Goal: Task Accomplishment & Management: Manage account settings

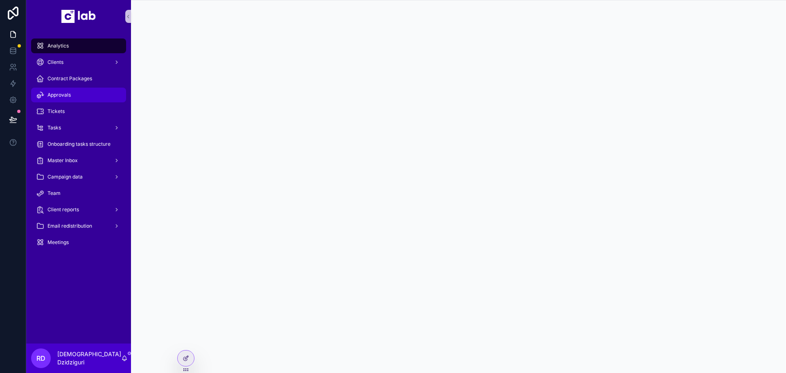
click at [63, 96] on span "Approvals" at bounding box center [58, 95] width 23 height 7
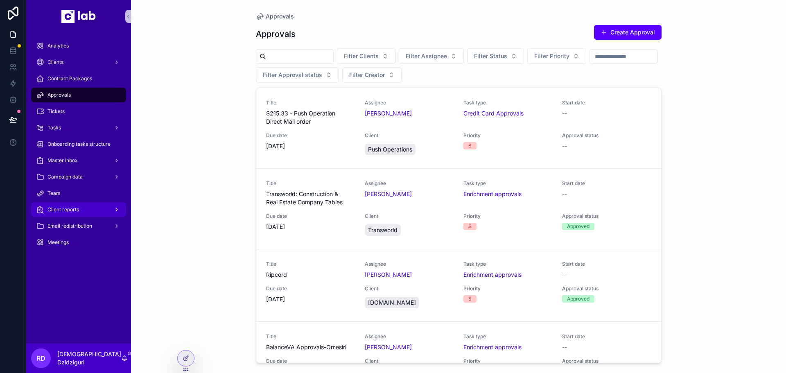
click at [70, 210] on span "Client reports" at bounding box center [63, 209] width 32 height 7
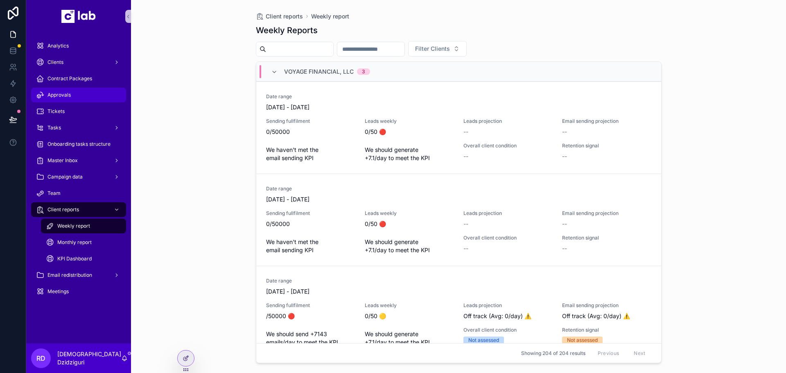
click at [64, 91] on div "Approvals" at bounding box center [78, 94] width 85 height 13
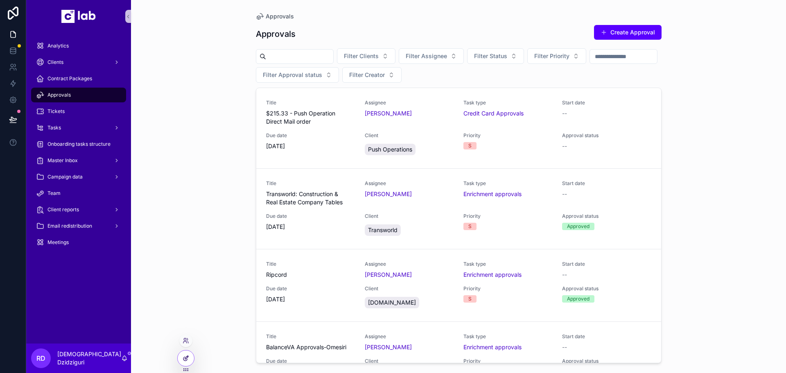
click at [183, 364] on div at bounding box center [186, 358] width 16 height 16
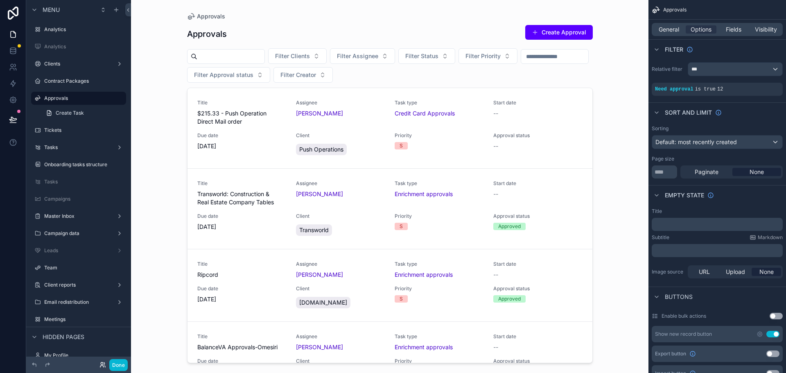
click at [103, 365] on icon at bounding box center [102, 365] width 7 height 7
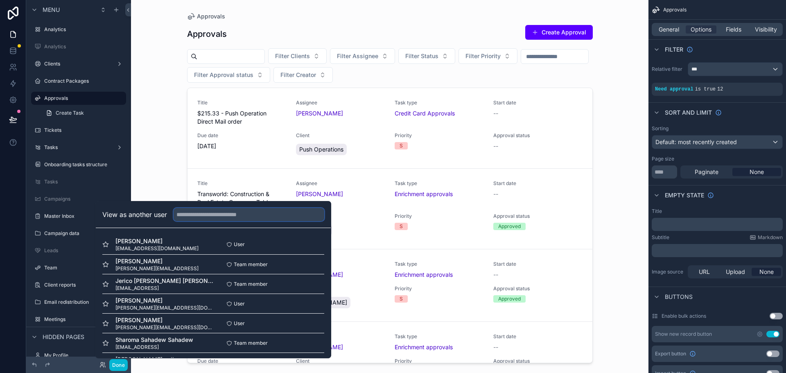
click at [205, 212] on input "text" at bounding box center [249, 214] width 151 height 13
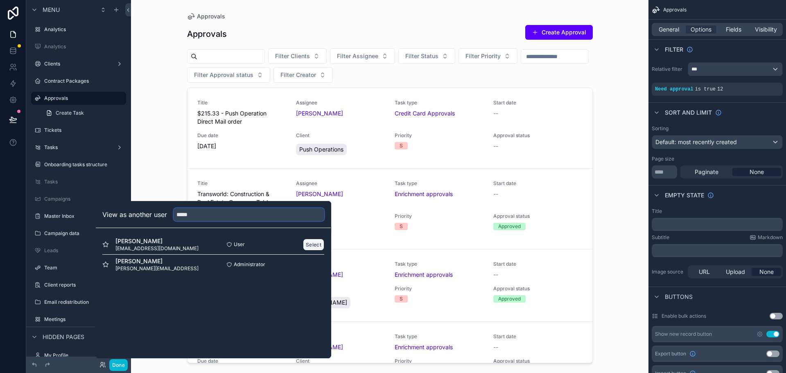
type input "*****"
click at [314, 245] on button "Select" at bounding box center [313, 245] width 21 height 12
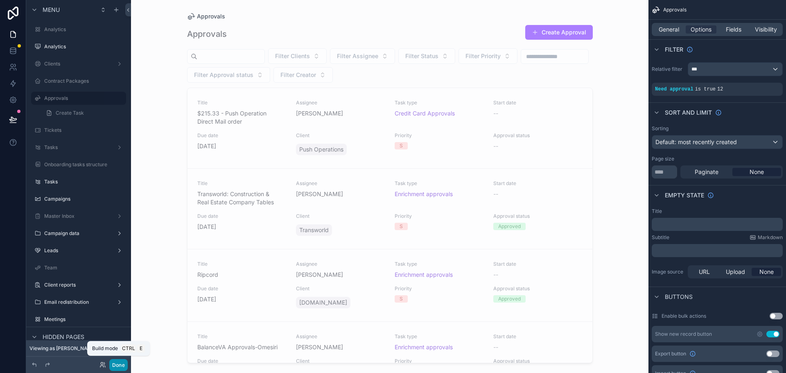
click at [124, 369] on button "Done" at bounding box center [118, 365] width 18 height 12
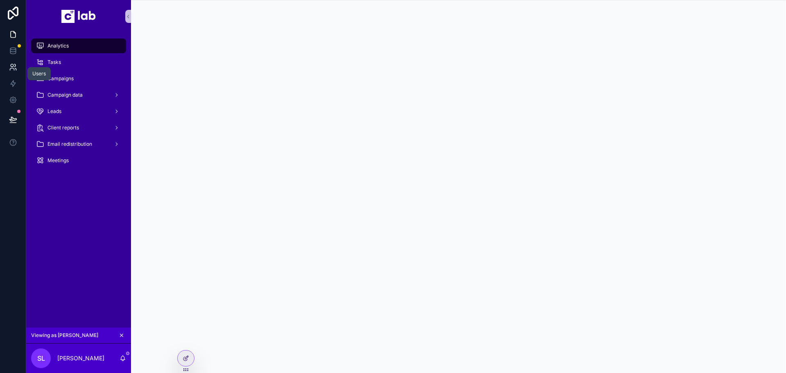
click at [15, 66] on icon at bounding box center [14, 65] width 1 height 2
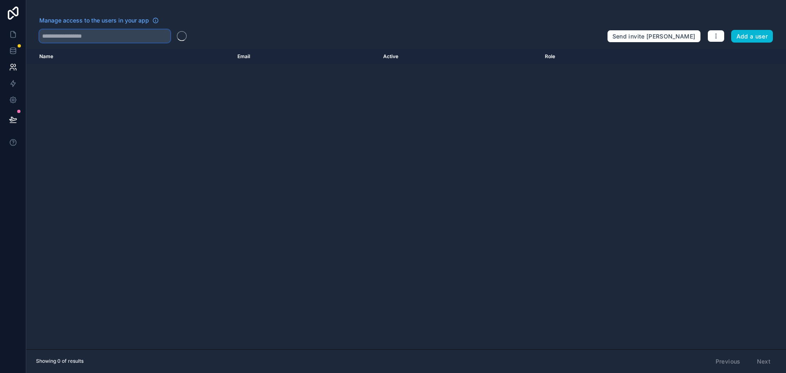
click at [102, 34] on input "text" at bounding box center [104, 35] width 131 height 13
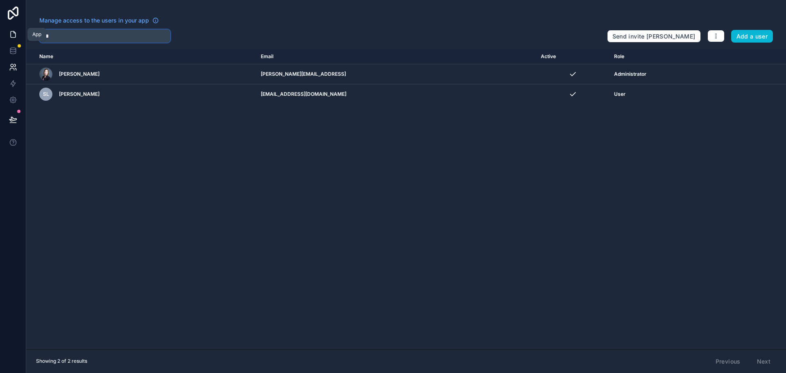
type input "***"
click at [13, 34] on icon at bounding box center [13, 34] width 8 height 8
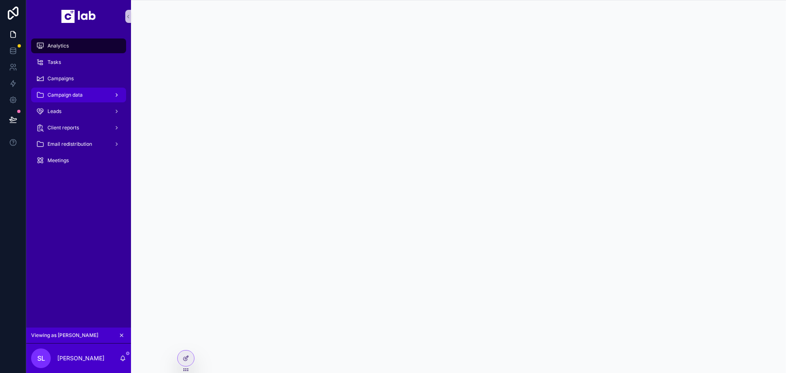
click at [76, 93] on span "Campaign data" at bounding box center [64, 95] width 35 height 7
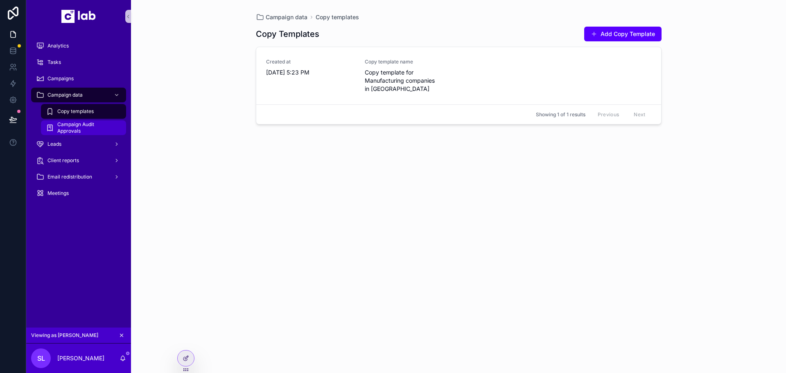
click at [83, 128] on span "Campaign Audit Approvals" at bounding box center [87, 127] width 61 height 13
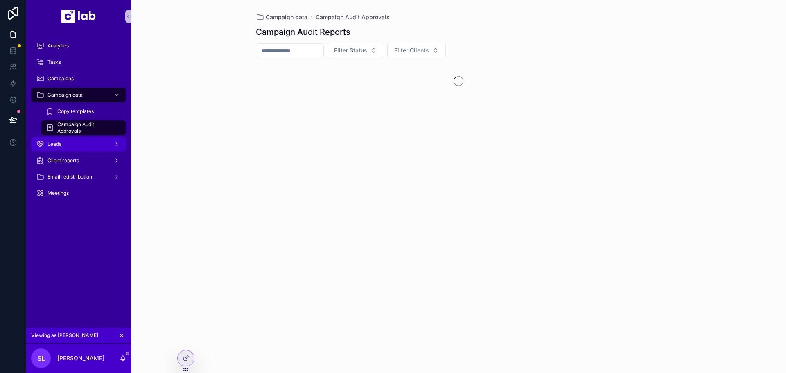
click at [77, 145] on div "Leads" at bounding box center [78, 144] width 85 height 13
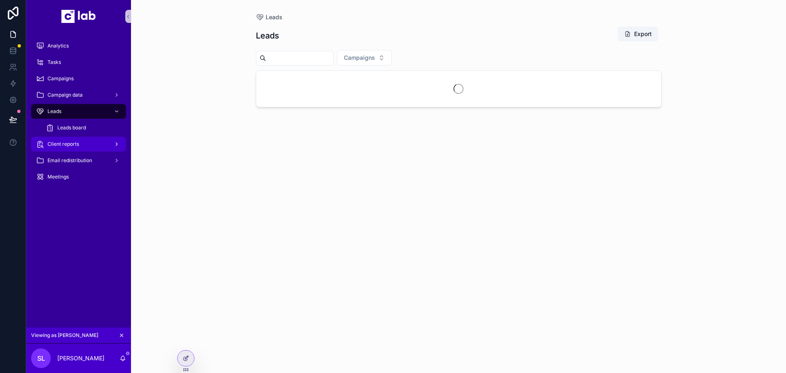
click at [82, 142] on div "Client reports" at bounding box center [78, 144] width 85 height 13
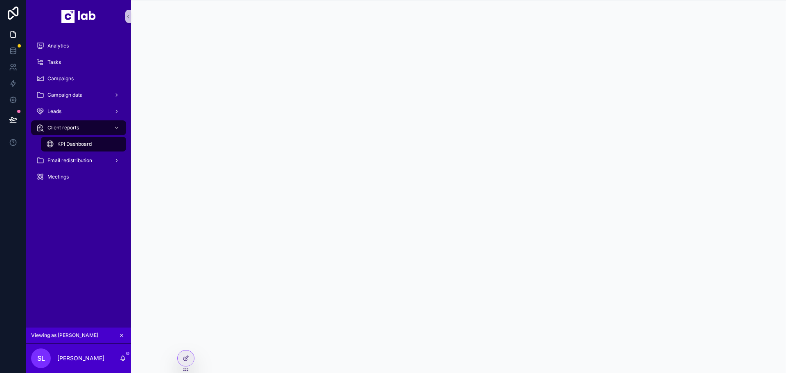
click at [88, 142] on span "KPI Dashboard" at bounding box center [74, 144] width 34 height 7
click at [183, 360] on icon at bounding box center [186, 358] width 7 height 7
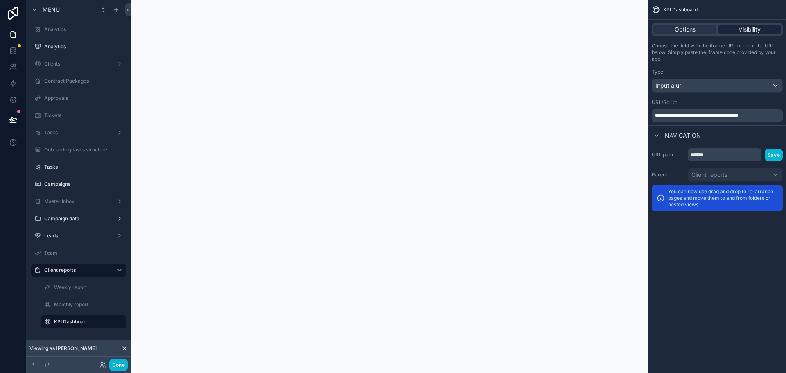
click at [760, 30] on span "Visibility" at bounding box center [750, 29] width 22 height 8
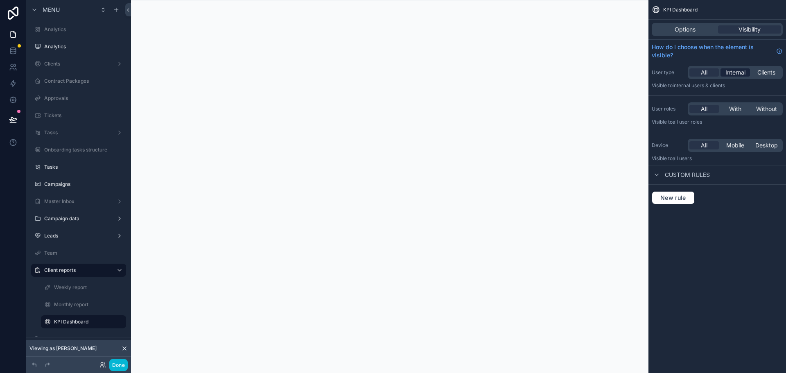
click at [746, 74] on div "Internal" at bounding box center [735, 72] width 29 height 8
click at [17, 124] on button at bounding box center [13, 119] width 18 height 23
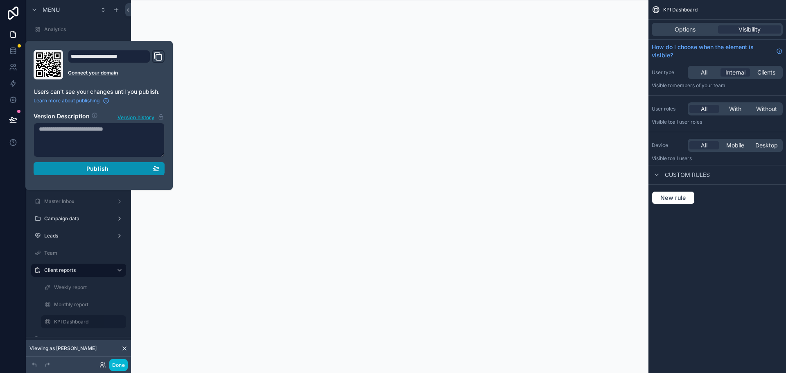
click at [123, 167] on div "Publish" at bounding box center [99, 168] width 120 height 7
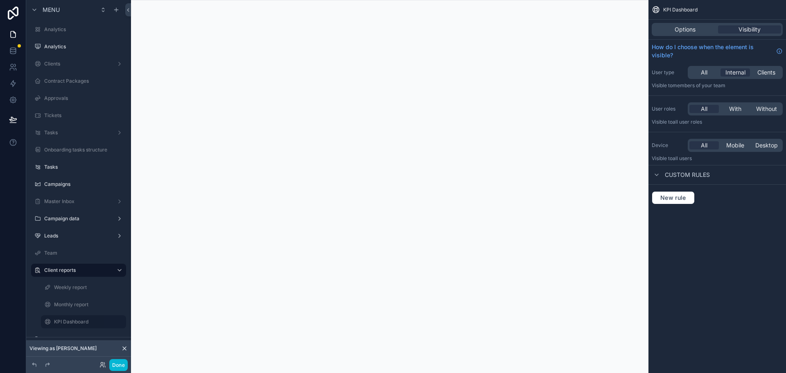
click at [541, 14] on div at bounding box center [390, 186] width 518 height 373
click at [115, 364] on button "Done" at bounding box center [118, 365] width 18 height 12
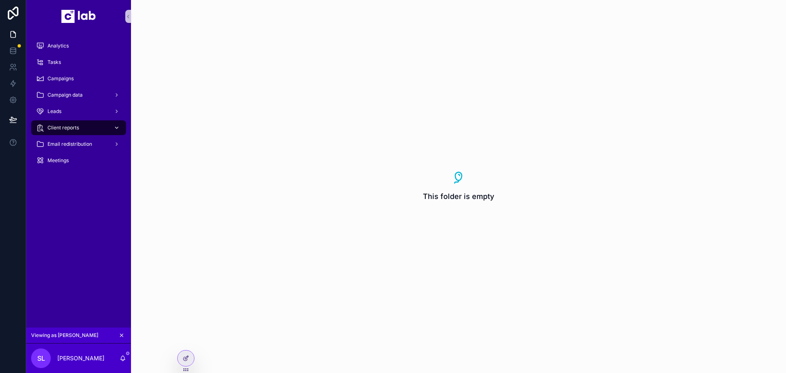
click at [69, 129] on span "Client reports" at bounding box center [63, 127] width 32 height 7
click at [180, 359] on div at bounding box center [186, 358] width 16 height 16
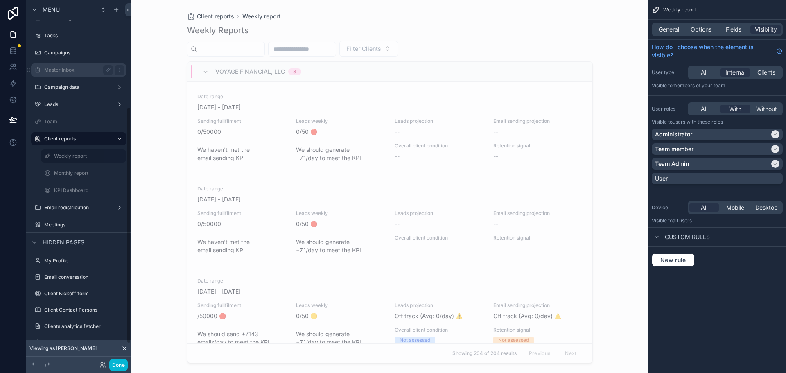
scroll to position [164, 0]
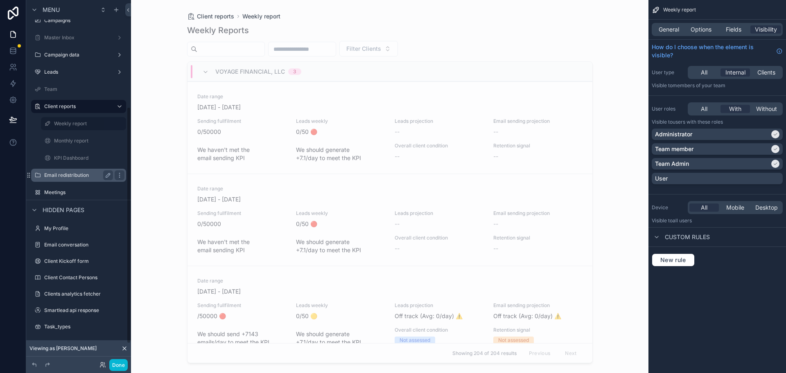
click at [81, 175] on label "Email redistribution" at bounding box center [77, 175] width 66 height 7
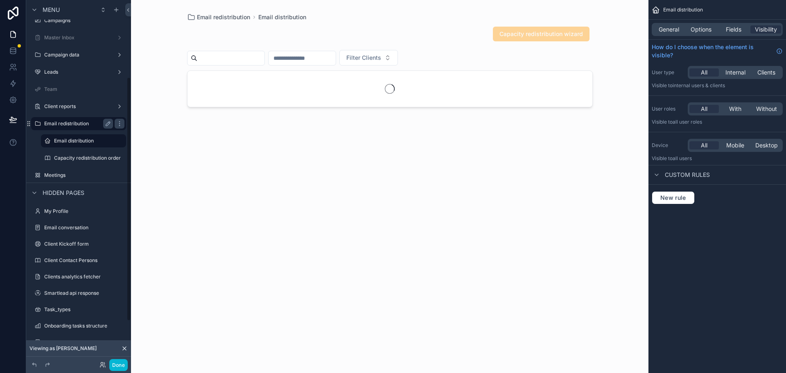
scroll to position [114, 0]
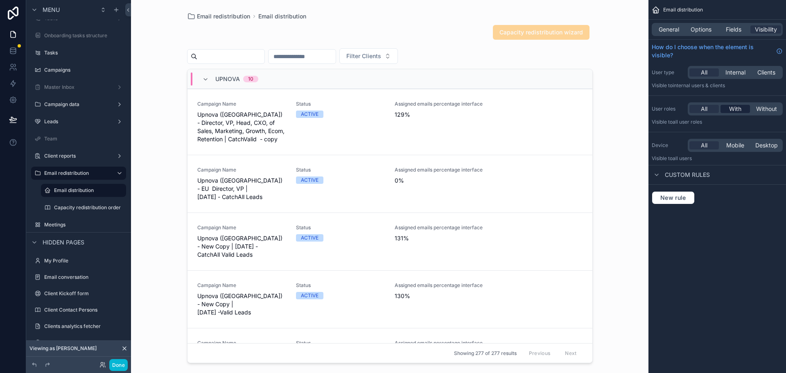
click at [737, 110] on span "With" at bounding box center [735, 109] width 12 height 8
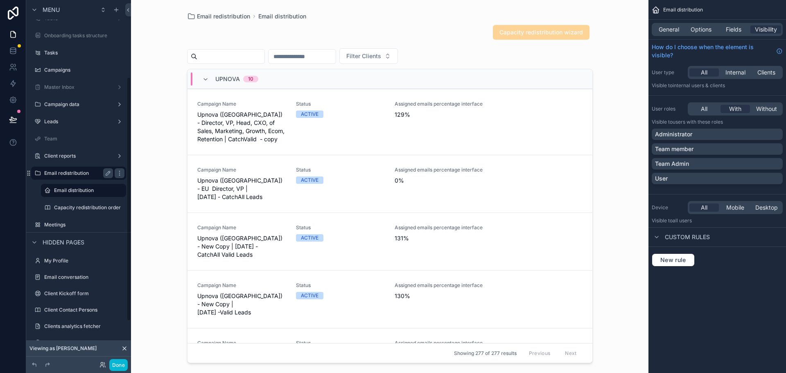
click at [75, 167] on div "Email redistribution" at bounding box center [79, 173] width 92 height 13
click at [710, 136] on div "Administrator" at bounding box center [717, 134] width 124 height 8
click at [703, 146] on div "Team member" at bounding box center [717, 149] width 124 height 8
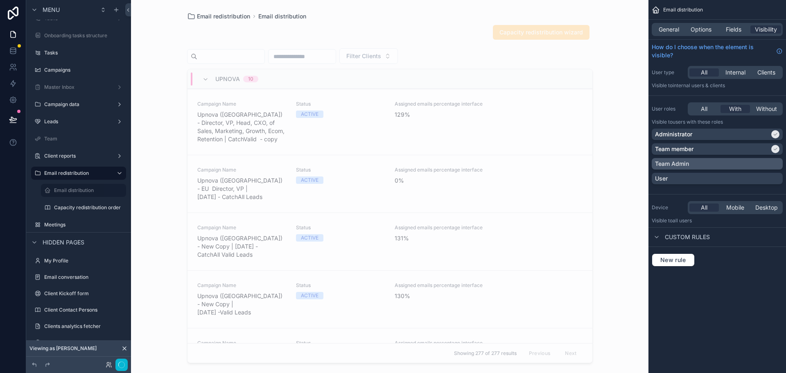
click at [695, 162] on div "Team Admin" at bounding box center [717, 164] width 124 height 8
click at [117, 360] on button "Done" at bounding box center [118, 365] width 18 height 12
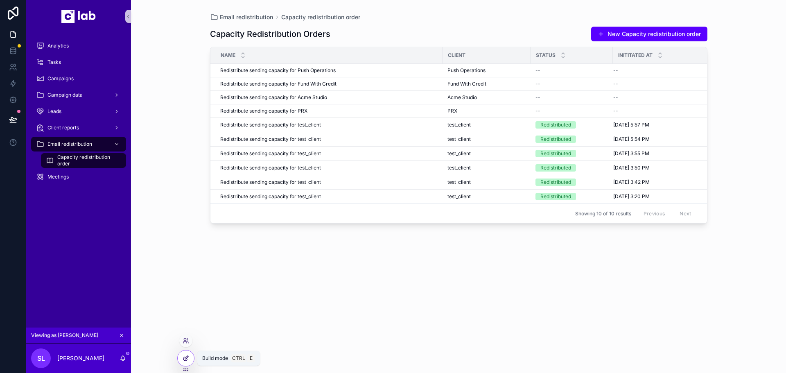
click at [185, 363] on div at bounding box center [186, 358] width 16 height 16
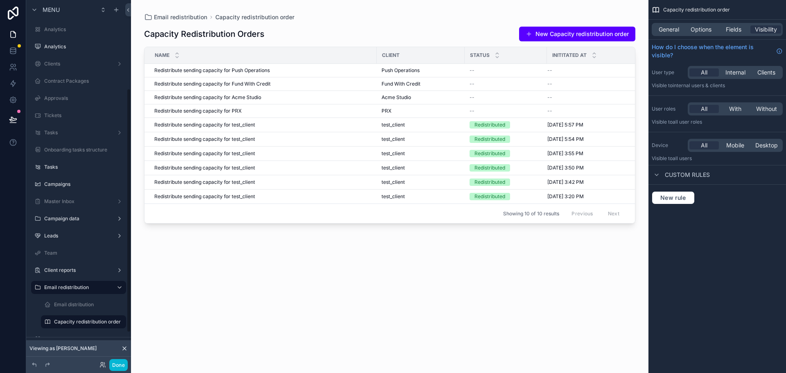
scroll to position [131, 0]
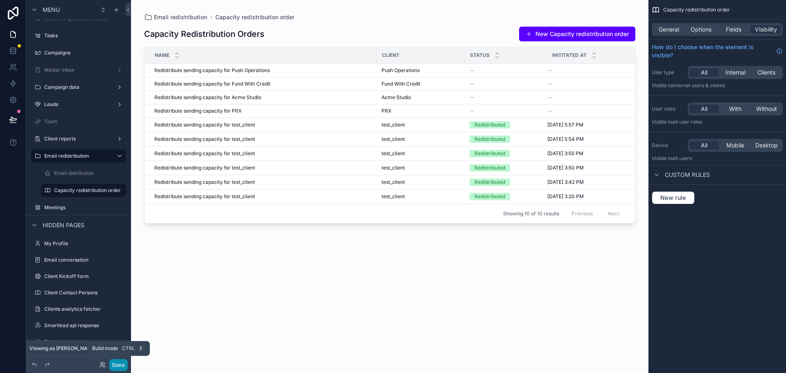
click at [120, 360] on button "Done" at bounding box center [118, 365] width 18 height 12
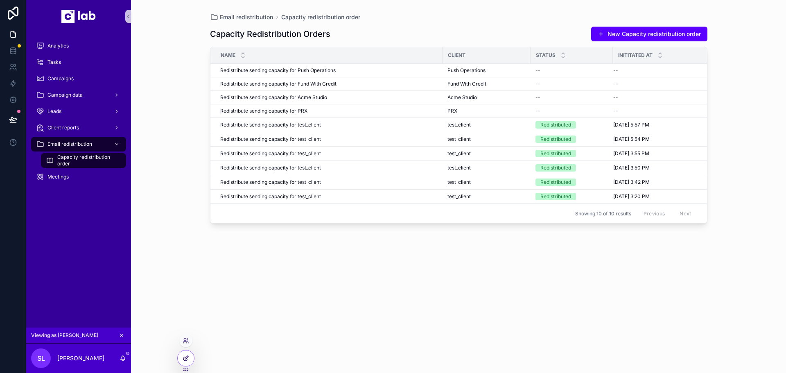
click at [187, 365] on div at bounding box center [186, 358] width 16 height 16
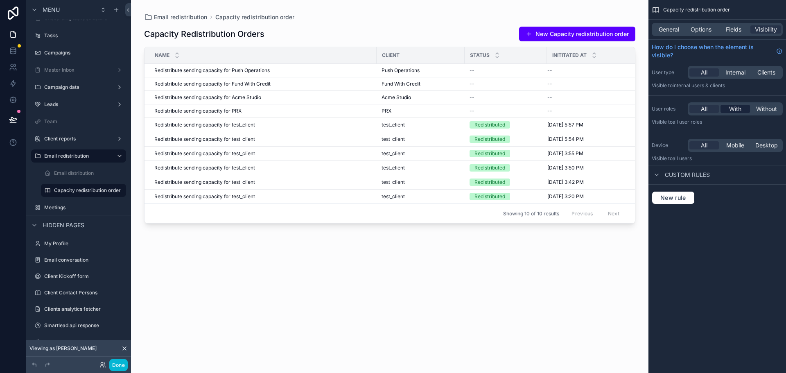
click at [735, 105] on span "With" at bounding box center [735, 109] width 12 height 8
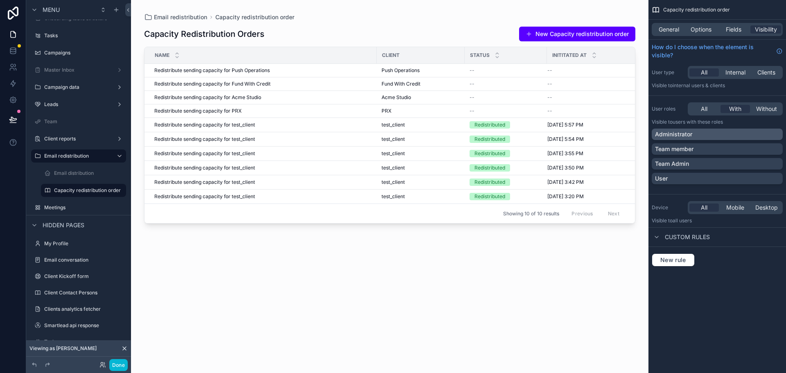
click at [718, 135] on div "Administrator" at bounding box center [717, 134] width 124 height 8
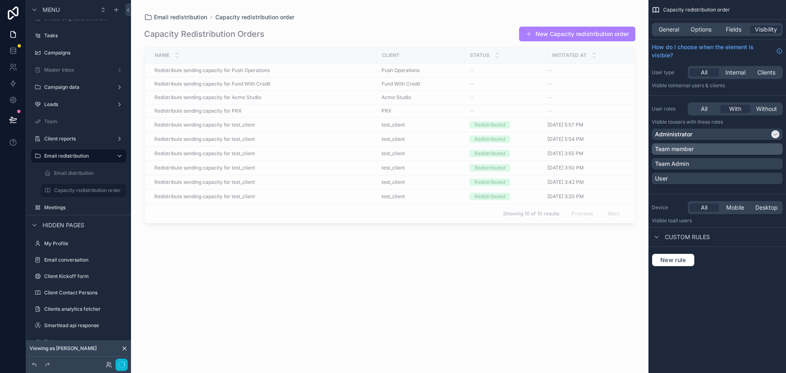
click at [708, 146] on div "Team member" at bounding box center [717, 149] width 124 height 8
click at [703, 164] on div "Team Admin" at bounding box center [717, 164] width 124 height 8
click at [120, 363] on button "Done" at bounding box center [118, 365] width 18 height 12
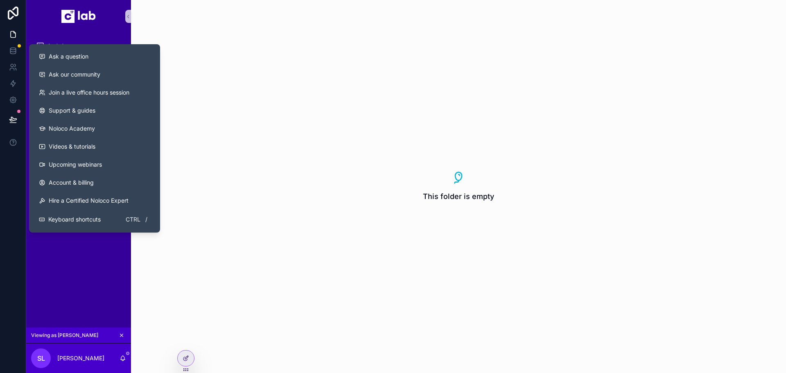
click at [10, 119] on icon at bounding box center [12, 119] width 7 height 4
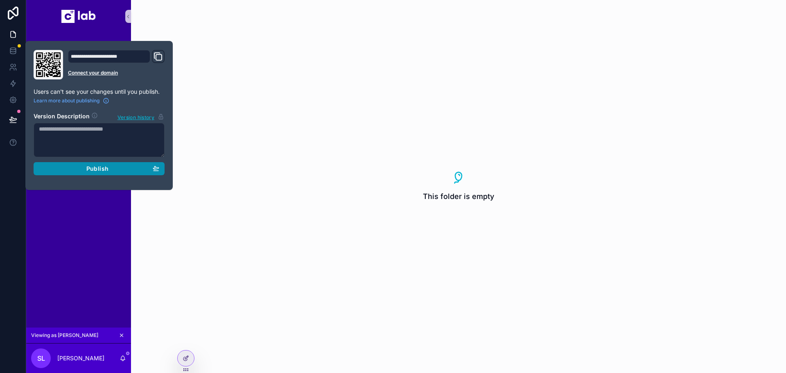
click at [117, 170] on div "Publish" at bounding box center [99, 168] width 120 height 7
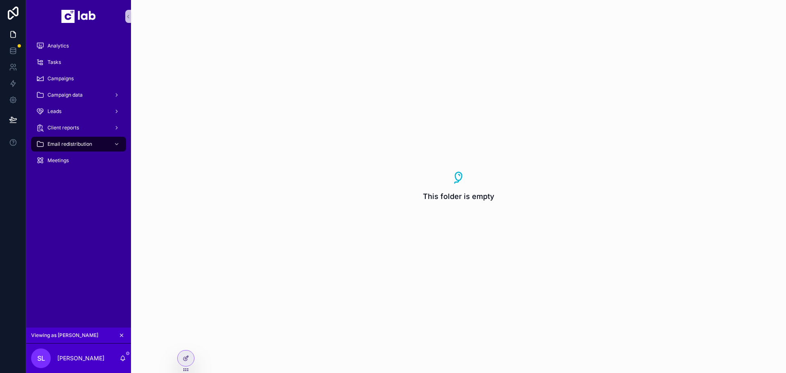
click at [177, 355] on div "Analytics Tasks Campaigns Campaign data Leads Client reports Email redistributi…" at bounding box center [406, 186] width 760 height 373
click at [177, 355] on div "This folder is empty" at bounding box center [458, 186] width 655 height 373
click at [186, 356] on icon at bounding box center [186, 358] width 7 height 7
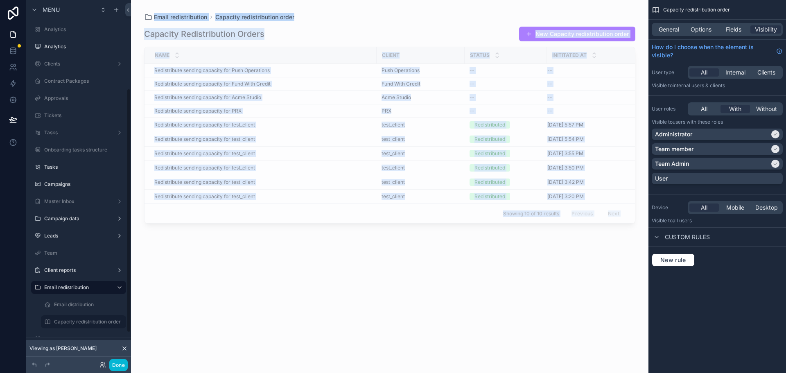
scroll to position [131, 0]
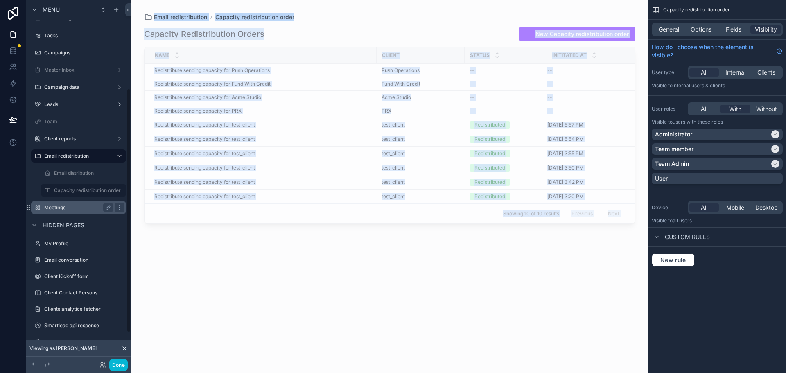
click at [68, 210] on label "Meetings" at bounding box center [77, 207] width 66 height 7
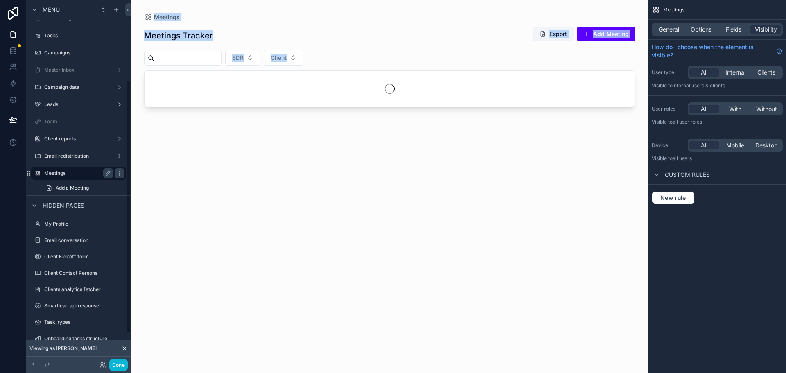
scroll to position [114, 0]
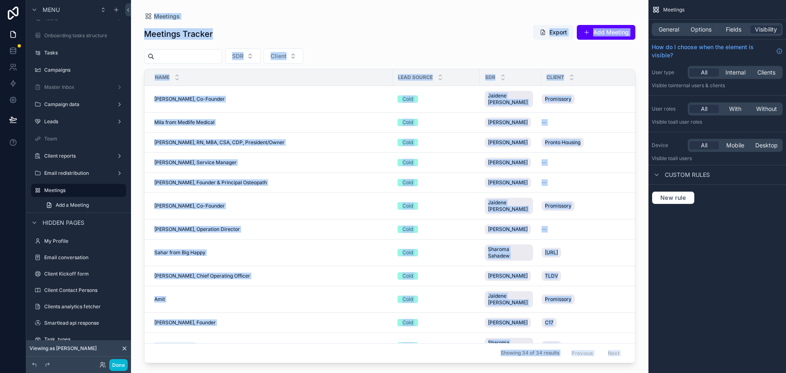
click at [753, 219] on div "Meetings General Options Fields Visibility How do I choose when the element is …" at bounding box center [718, 112] width 138 height 224
click at [731, 115] on div "All With Without" at bounding box center [735, 108] width 95 height 13
click at [731, 107] on span "With" at bounding box center [735, 109] width 12 height 8
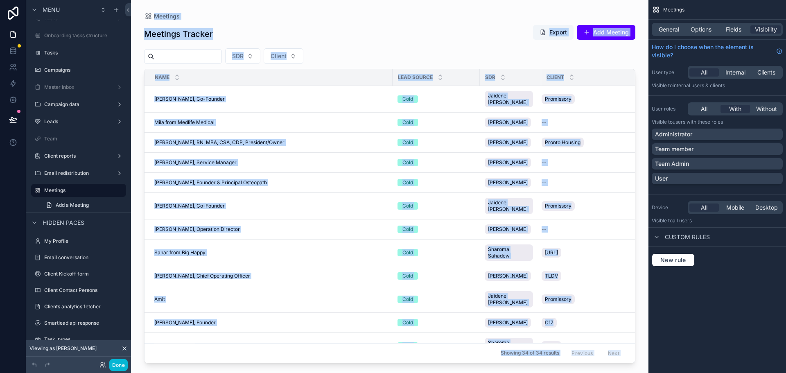
click at [741, 284] on div "Meetings General Options Fields Visibility How do I choose when the element is …" at bounding box center [718, 143] width 138 height 286
click at [688, 163] on p "Team Admin" at bounding box center [672, 164] width 34 height 8
click at [688, 147] on p "Team member" at bounding box center [674, 149] width 38 height 8
click at [694, 133] on div "Administrator" at bounding box center [717, 134] width 124 height 8
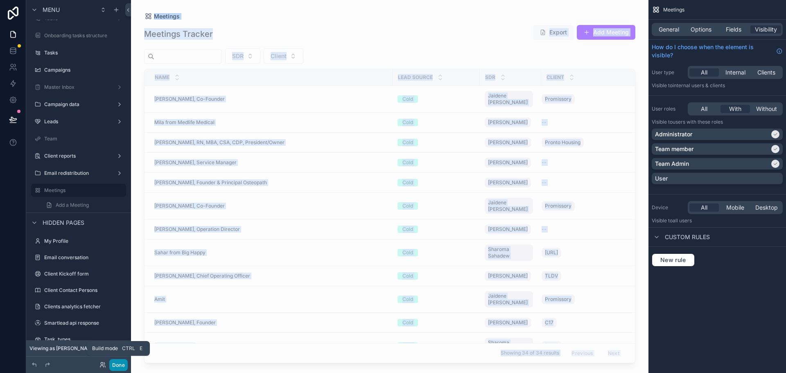
click at [117, 363] on button "Done" at bounding box center [118, 365] width 18 height 12
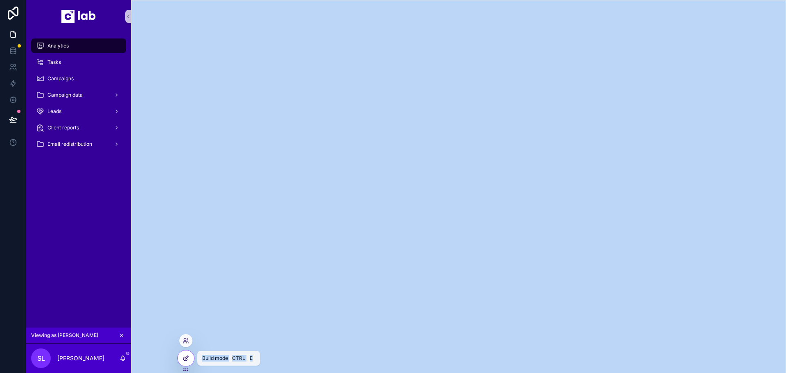
click at [184, 358] on icon at bounding box center [186, 358] width 7 height 7
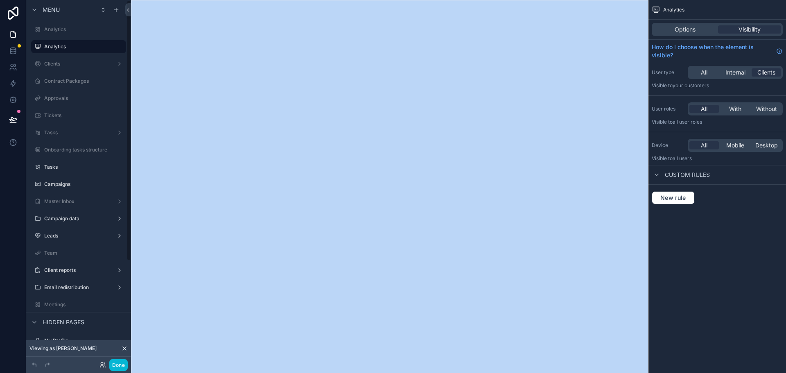
drag, startPoint x: 70, startPoint y: 287, endPoint x: 46, endPoint y: 290, distance: 23.9
click at [70, 287] on label "Email redistribution" at bounding box center [78, 287] width 69 height 7
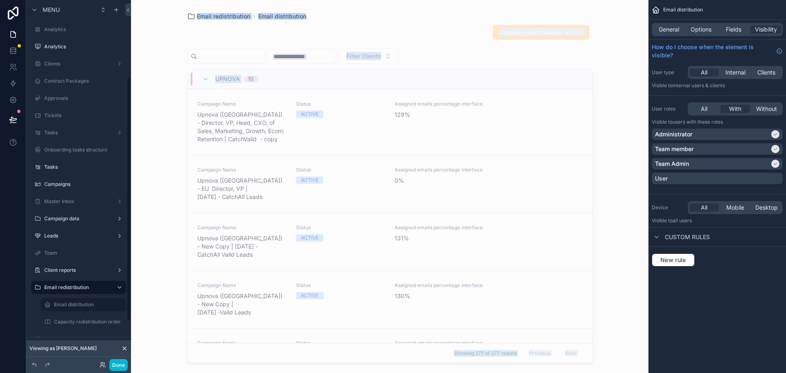
scroll to position [114, 0]
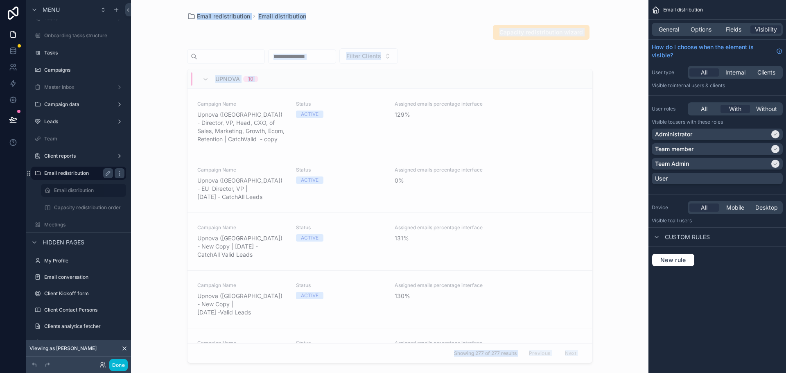
click at [73, 176] on div "Email redistribution" at bounding box center [78, 173] width 69 height 10
click at [735, 70] on span "Internal" at bounding box center [736, 72] width 20 height 8
click at [124, 366] on button "Done" at bounding box center [118, 365] width 18 height 12
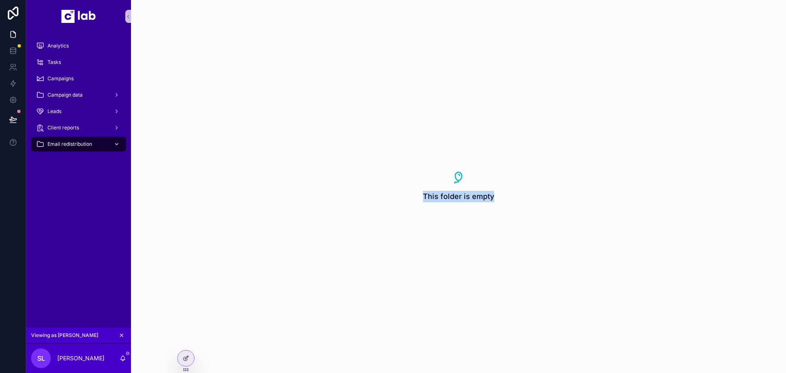
click at [67, 148] on div "Email redistribution" at bounding box center [78, 144] width 85 height 13
click at [70, 119] on div "Leads" at bounding box center [78, 111] width 105 height 16
click at [68, 127] on span "Client reports" at bounding box center [63, 127] width 32 height 7
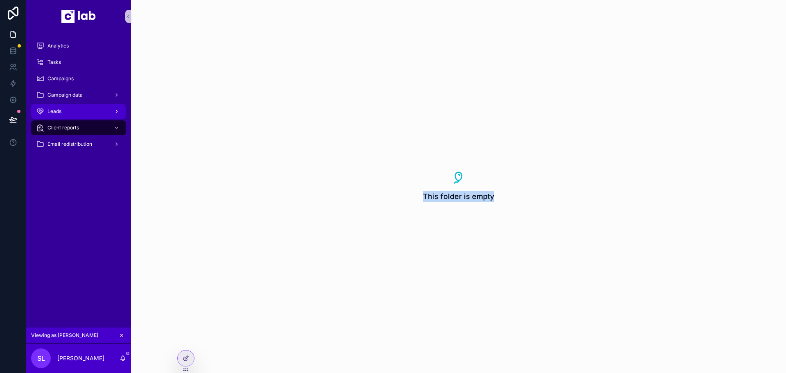
click at [102, 116] on div "Leads" at bounding box center [78, 111] width 85 height 13
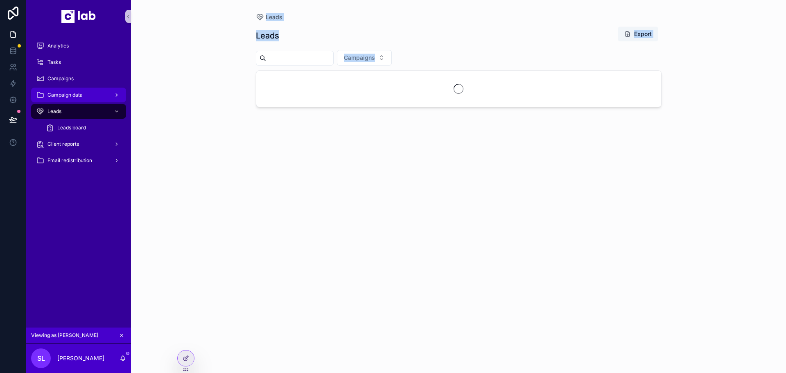
click at [104, 97] on div "Campaign data" at bounding box center [78, 94] width 85 height 13
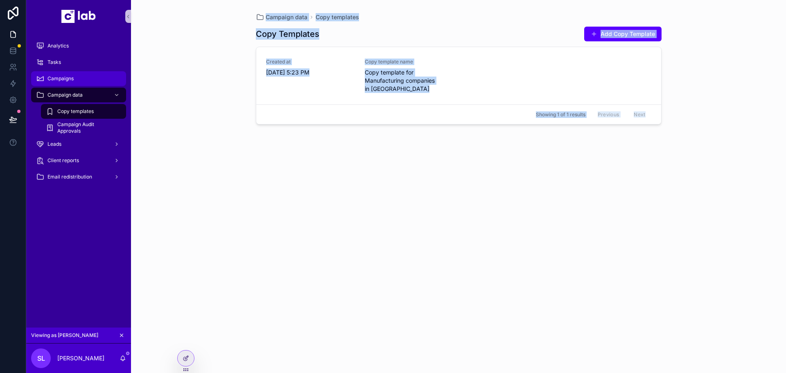
click at [82, 79] on div "Campaigns" at bounding box center [78, 78] width 85 height 13
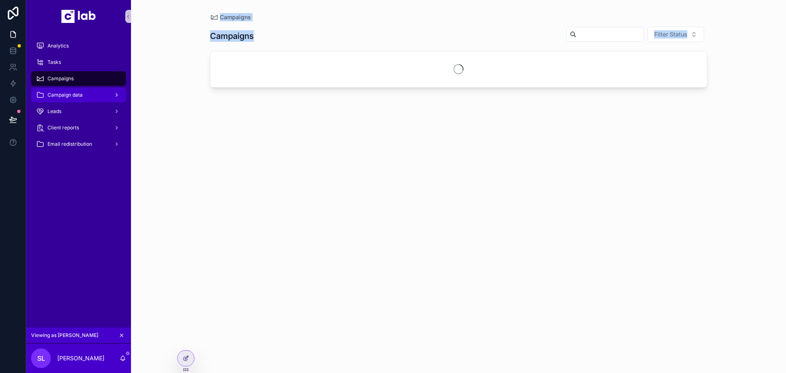
click at [70, 92] on span "Campaign data" at bounding box center [64, 95] width 35 height 7
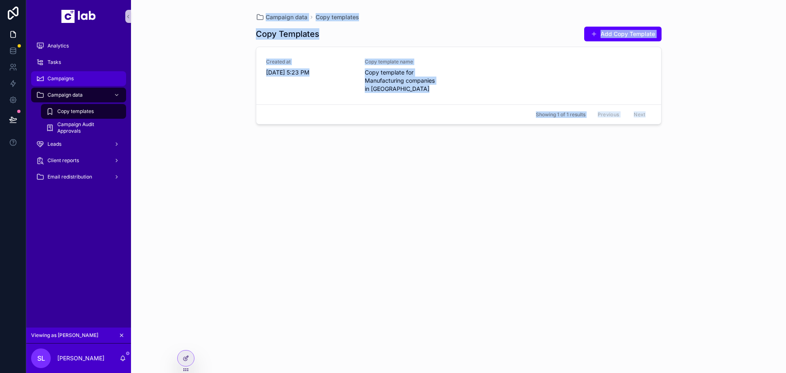
click at [75, 79] on div "Campaigns" at bounding box center [78, 78] width 85 height 13
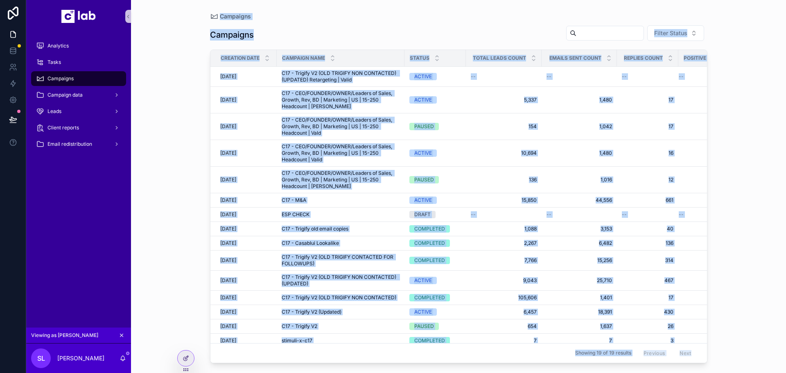
click at [142, 80] on div "Campaigns Campaigns Filter Status Creation Date Campaign Name Status Total Lead…" at bounding box center [458, 186] width 655 height 373
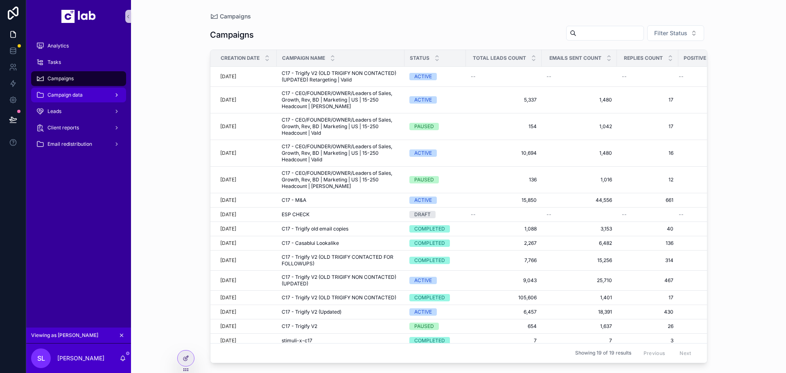
click at [75, 93] on span "Campaign data" at bounding box center [64, 95] width 35 height 7
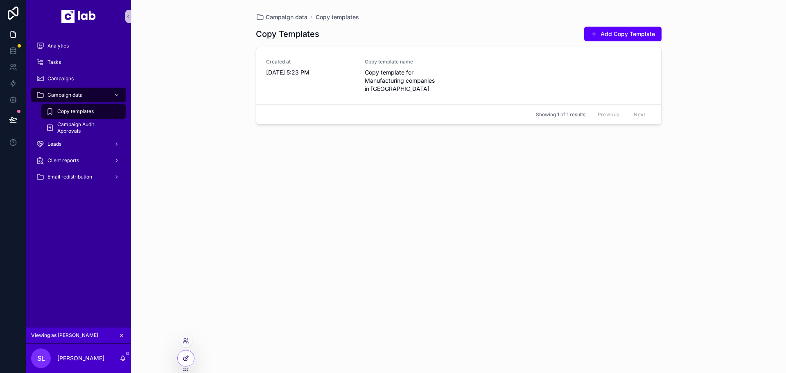
click at [181, 365] on div at bounding box center [186, 358] width 16 height 16
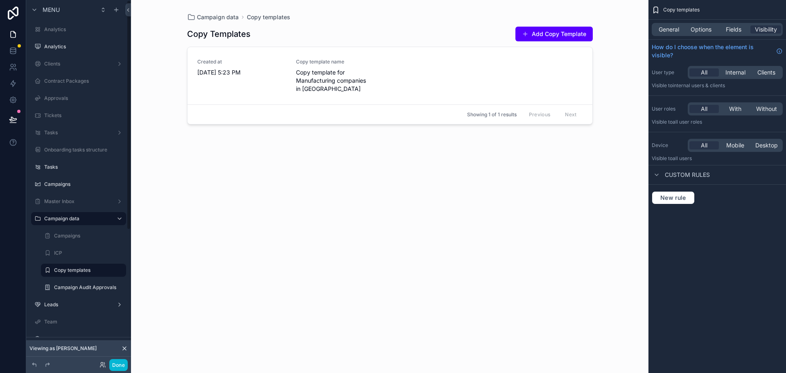
click at [176, 312] on div "Campaign data Copy templates Copy Templates Add Copy Template Created at [DATE]…" at bounding box center [390, 186] width 518 height 373
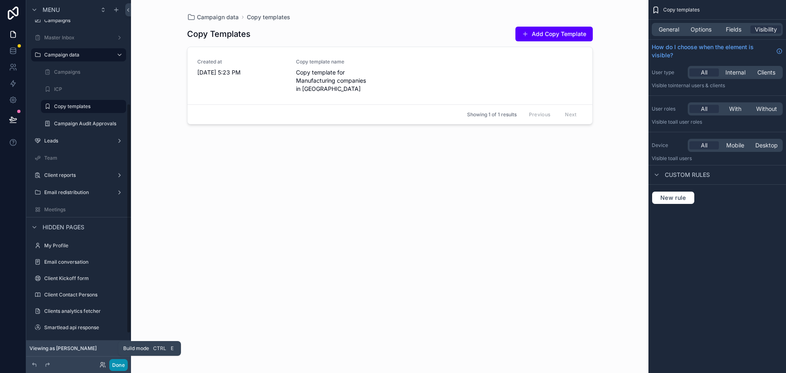
click at [123, 371] on button "Done" at bounding box center [118, 365] width 18 height 12
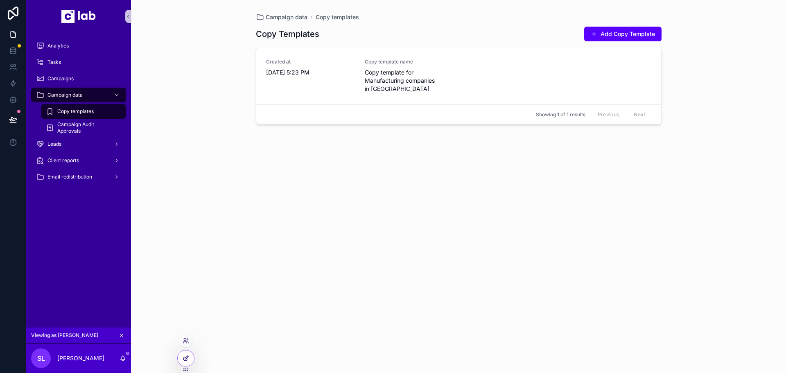
click at [187, 364] on div at bounding box center [186, 358] width 16 height 16
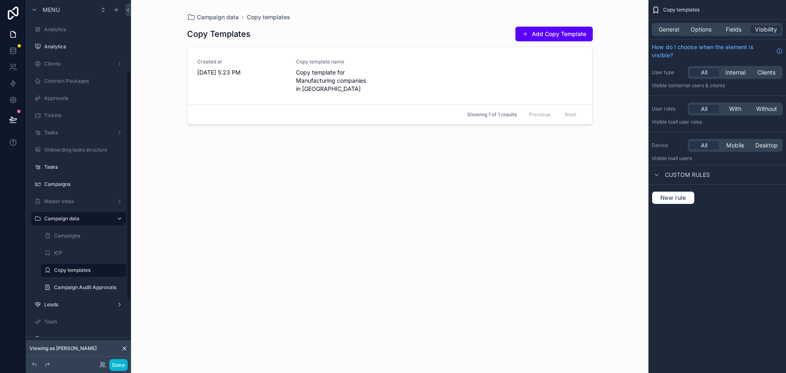
scroll to position [205, 0]
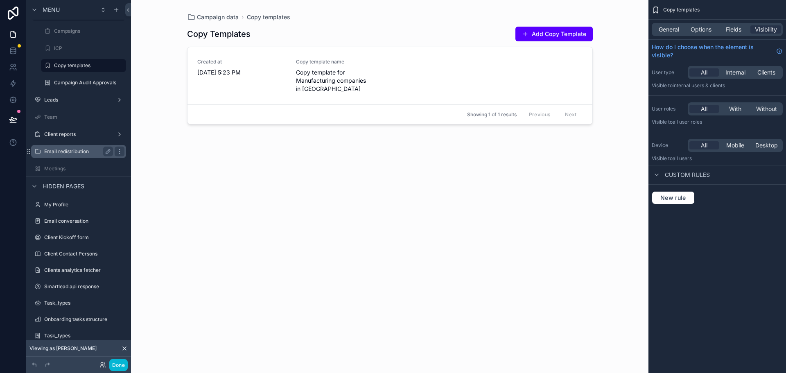
click at [74, 153] on label "Email redistribution" at bounding box center [77, 151] width 66 height 7
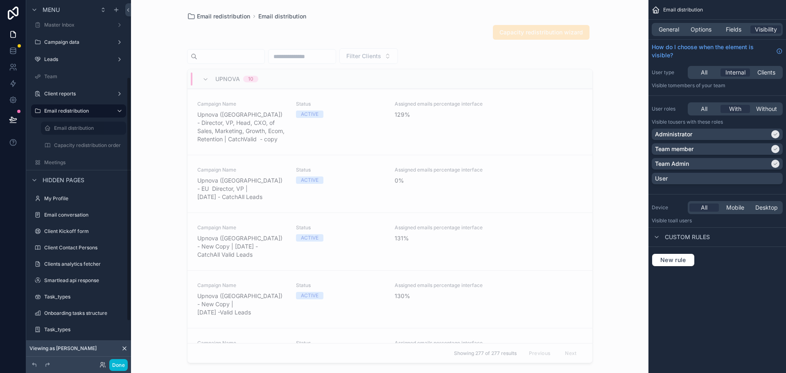
scroll to position [114, 0]
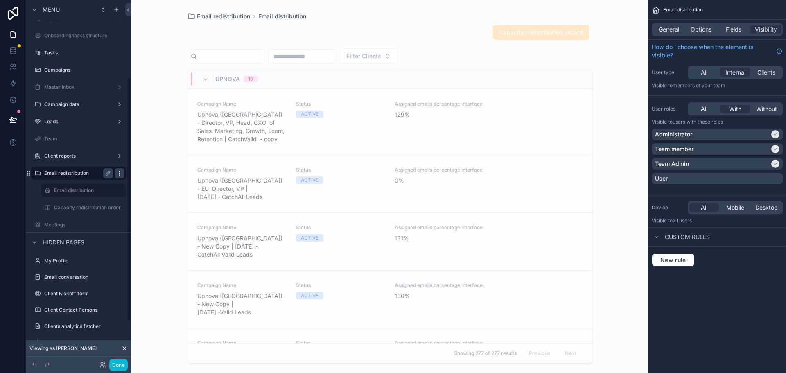
click at [120, 171] on icon "scrollable content" at bounding box center [119, 171] width 0 height 0
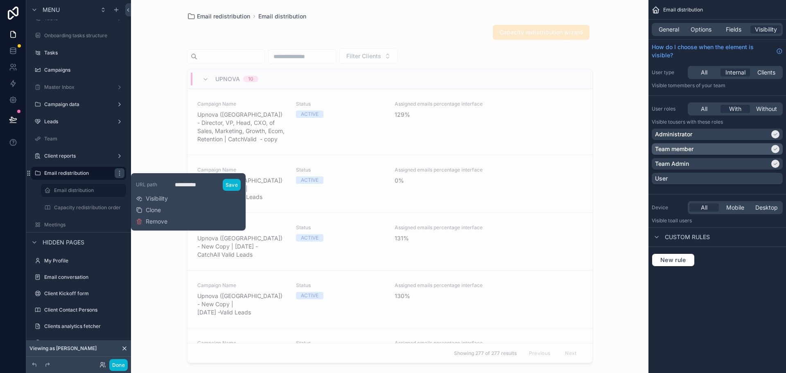
click at [768, 162] on div "Team Admin" at bounding box center [712, 164] width 115 height 8
click at [771, 149] on div "scrollable content" at bounding box center [775, 149] width 8 height 8
click at [771, 131] on div "Administrator" at bounding box center [717, 134] width 124 height 8
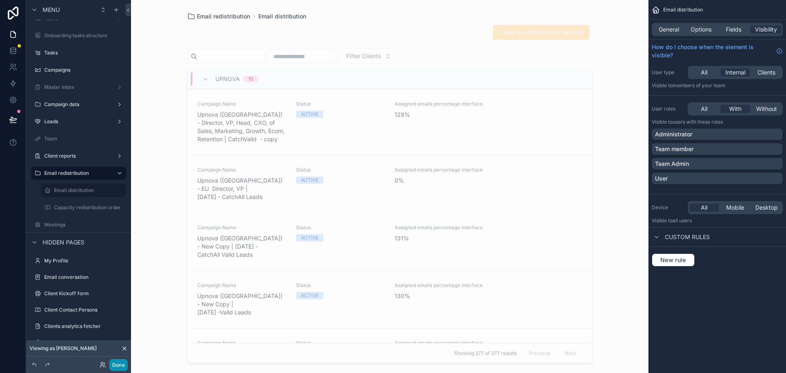
click at [121, 365] on button "Done" at bounding box center [118, 365] width 18 height 12
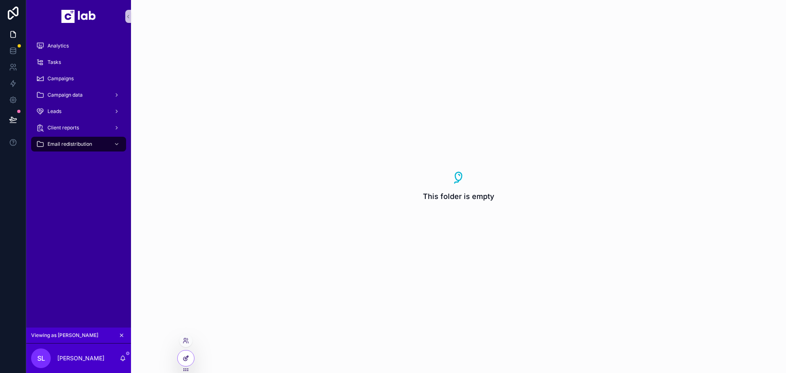
click at [188, 359] on icon at bounding box center [186, 358] width 7 height 7
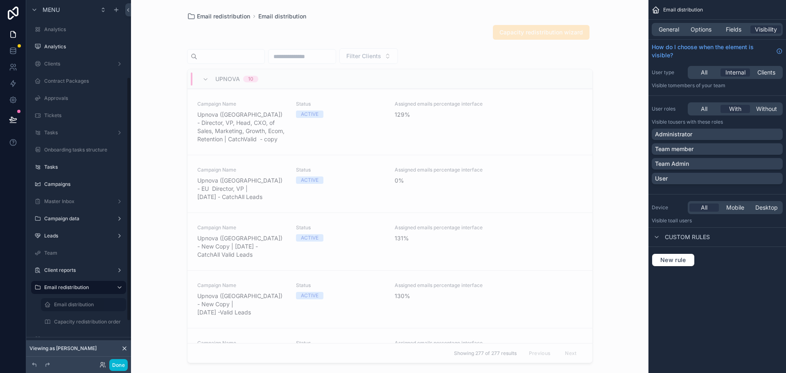
scroll to position [114, 0]
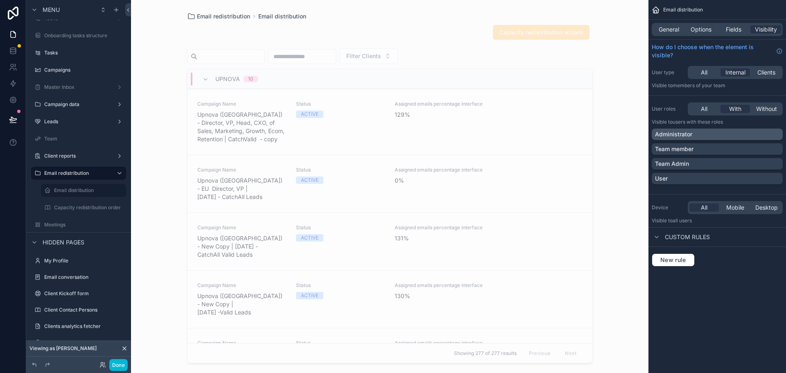
click at [726, 131] on div "Administrator" at bounding box center [717, 134] width 124 height 8
click at [118, 364] on button "Done" at bounding box center [118, 365] width 18 height 12
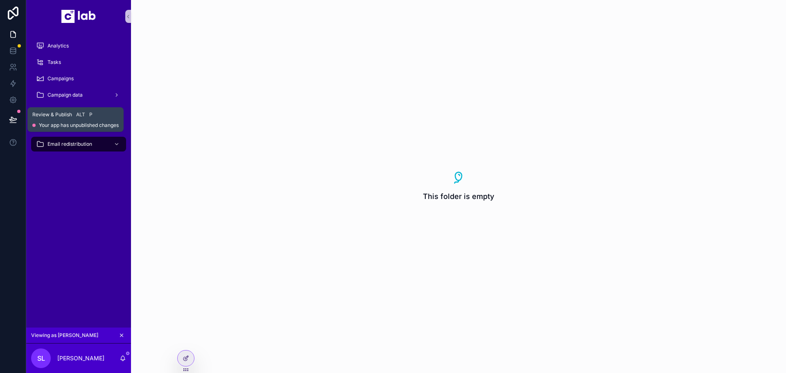
click at [14, 118] on icon at bounding box center [13, 119] width 8 height 8
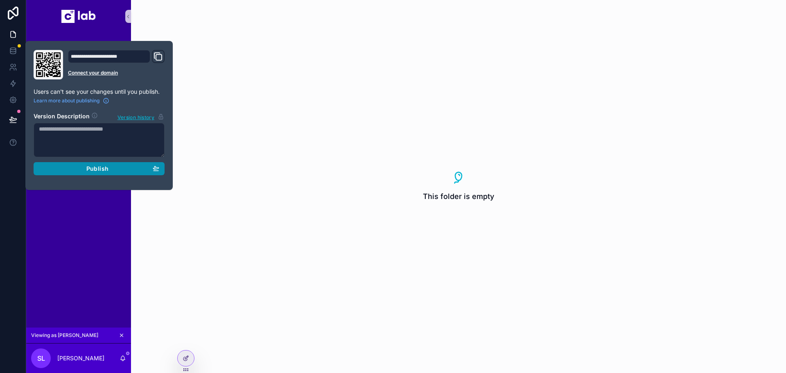
click at [98, 167] on span "Publish" at bounding box center [97, 168] width 22 height 7
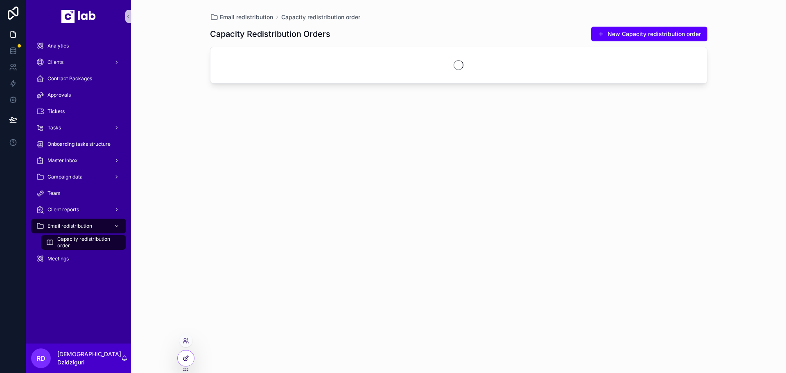
click at [188, 357] on icon at bounding box center [187, 356] width 1 height 1
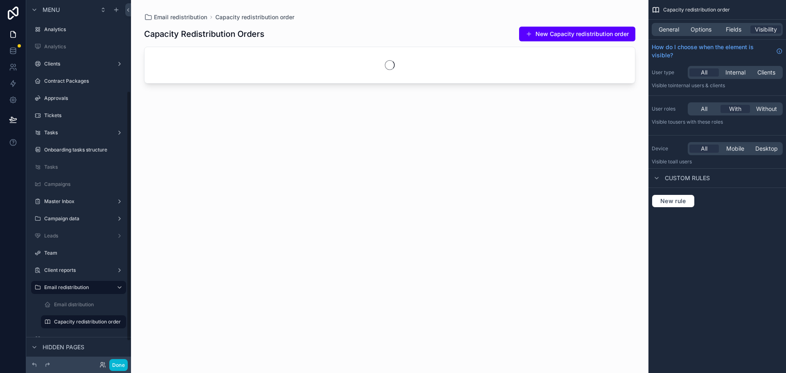
scroll to position [131, 0]
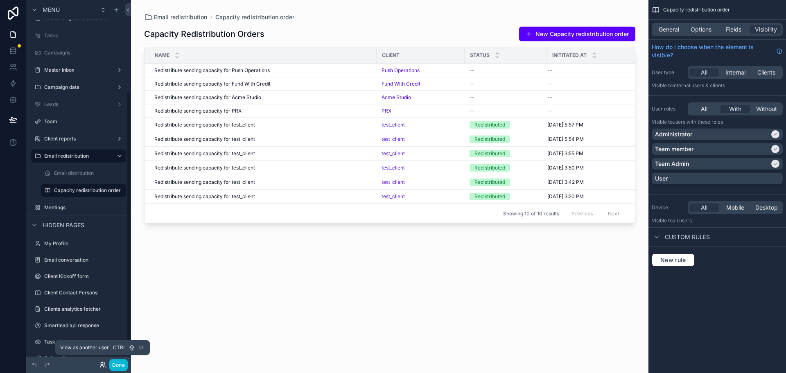
click at [102, 362] on icon at bounding box center [102, 365] width 7 height 7
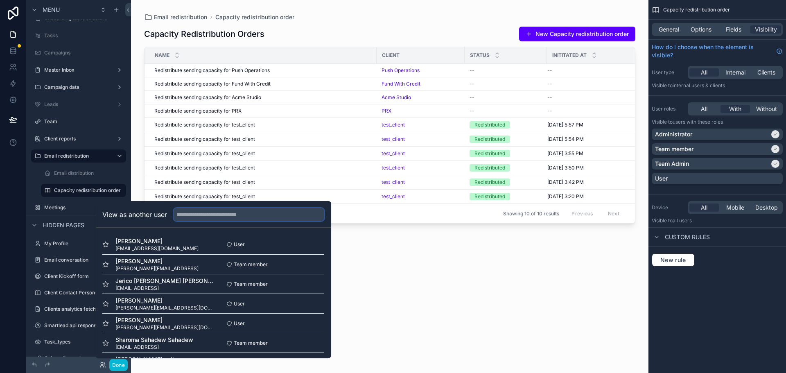
click at [206, 220] on input "text" at bounding box center [249, 214] width 151 height 13
type input "**"
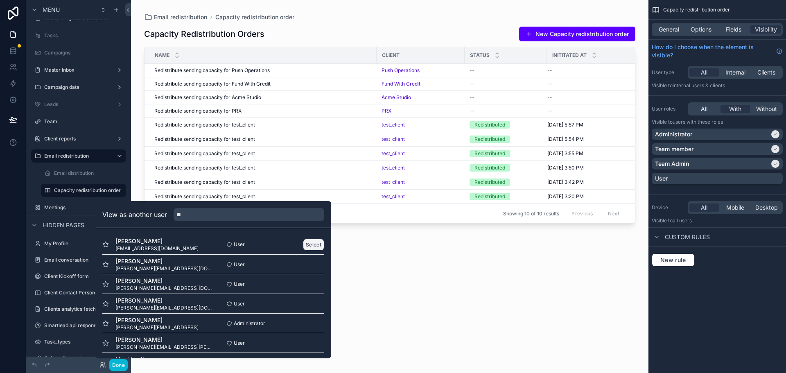
click at [308, 247] on button "Select" at bounding box center [313, 245] width 21 height 12
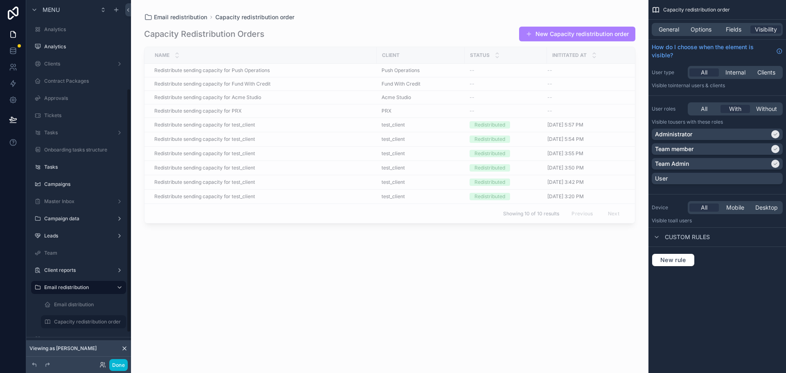
scroll to position [131, 0]
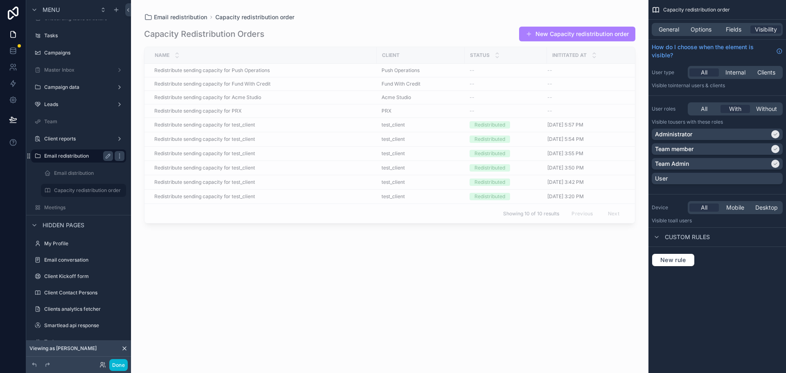
click at [70, 156] on label "Email redistribution" at bounding box center [77, 156] width 66 height 7
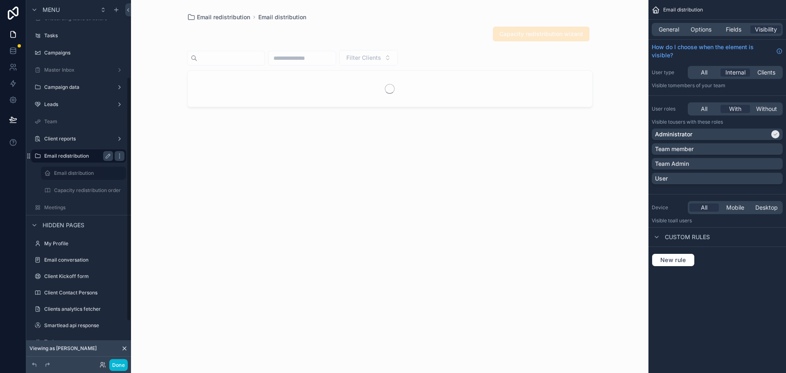
scroll to position [114, 0]
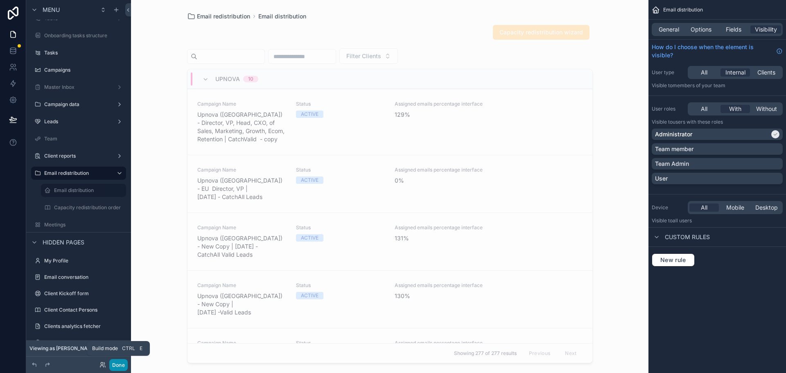
click at [116, 364] on button "Done" at bounding box center [118, 365] width 18 height 12
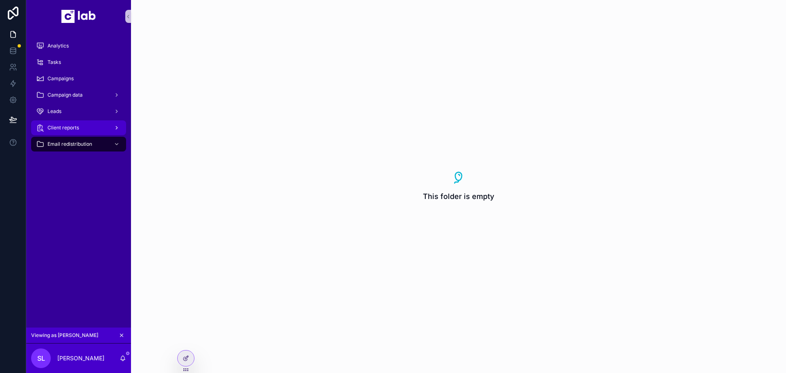
click at [70, 130] on span "Client reports" at bounding box center [63, 127] width 32 height 7
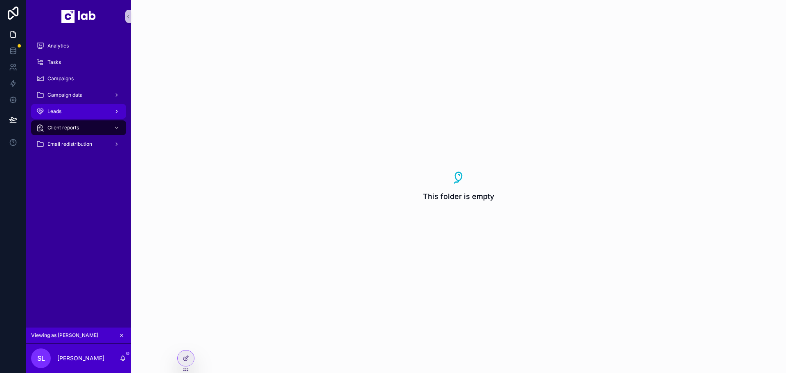
click at [100, 114] on div "Leads" at bounding box center [78, 111] width 85 height 13
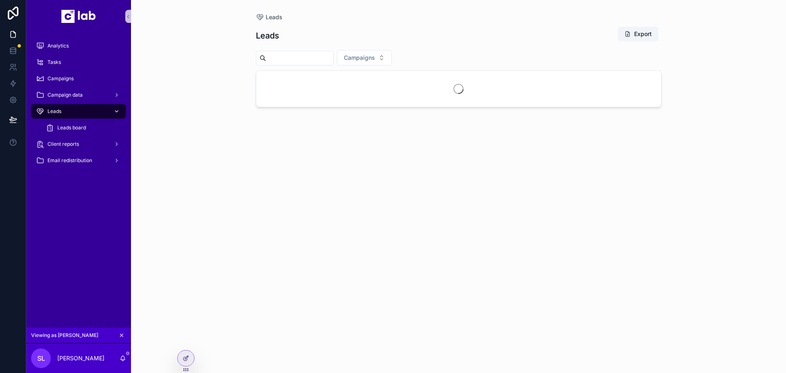
click at [103, 111] on div "Leads" at bounding box center [78, 111] width 85 height 13
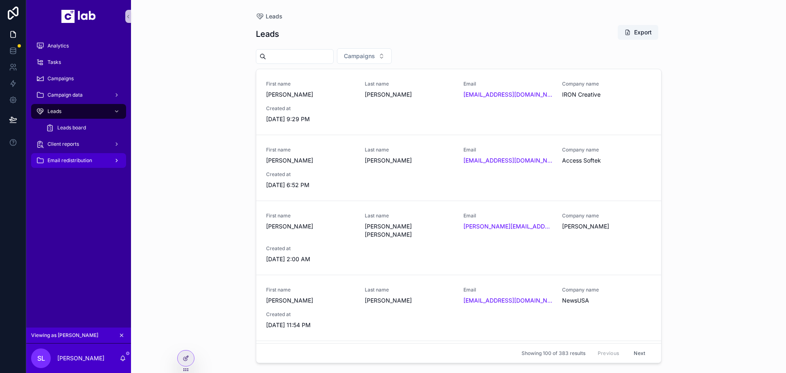
click at [73, 159] on span "Email redistribution" at bounding box center [69, 160] width 45 height 7
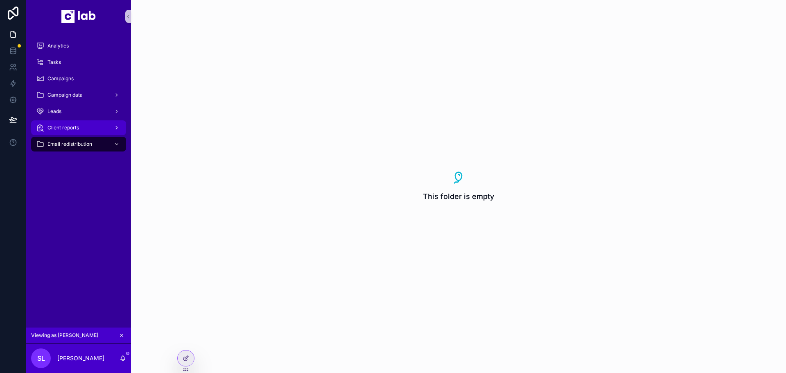
click at [76, 126] on span "Client reports" at bounding box center [63, 127] width 32 height 7
click at [77, 147] on span "Email redistribution" at bounding box center [69, 144] width 45 height 7
click at [183, 360] on icon at bounding box center [186, 358] width 7 height 7
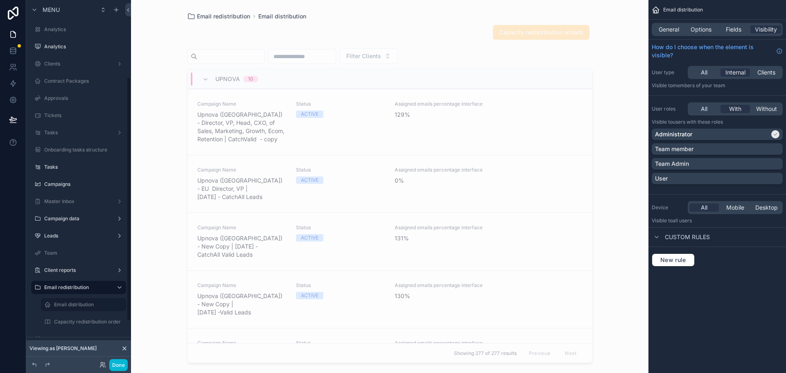
scroll to position [114, 0]
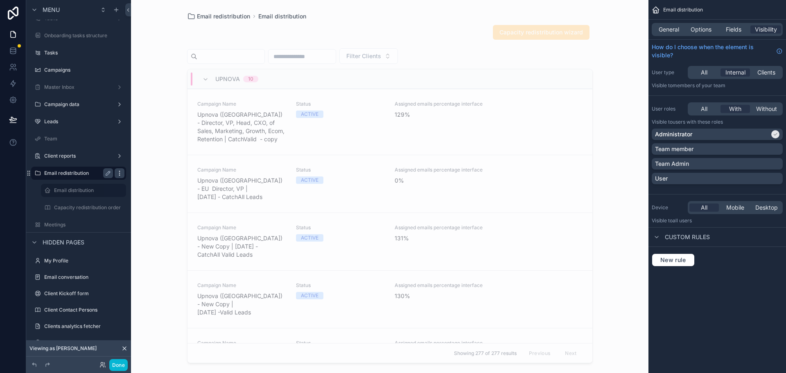
click at [120, 172] on icon "scrollable content" at bounding box center [119, 173] width 7 height 7
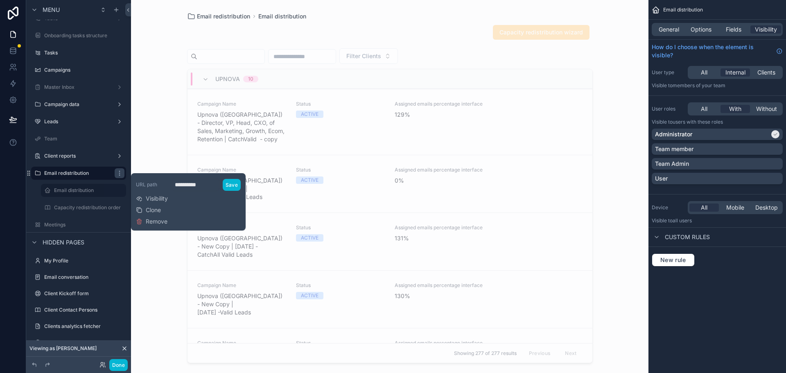
click at [174, 200] on div "**********" at bounding box center [188, 201] width 105 height 51
click at [161, 198] on span "Visibility" at bounding box center [157, 198] width 22 height 8
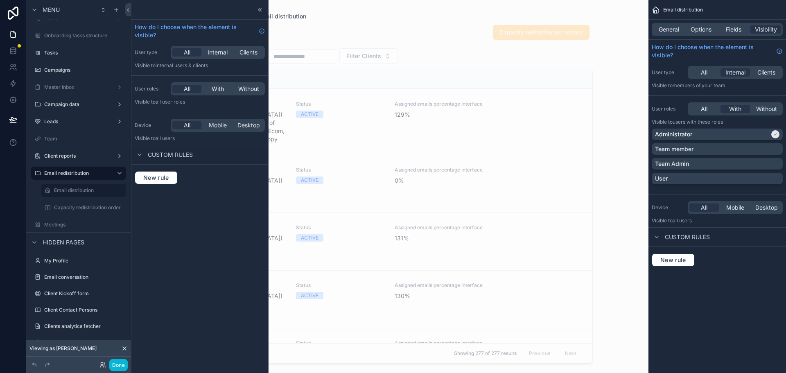
click at [733, 272] on div "New rule" at bounding box center [718, 260] width 138 height 26
click at [117, 367] on button "Done" at bounding box center [118, 365] width 18 height 12
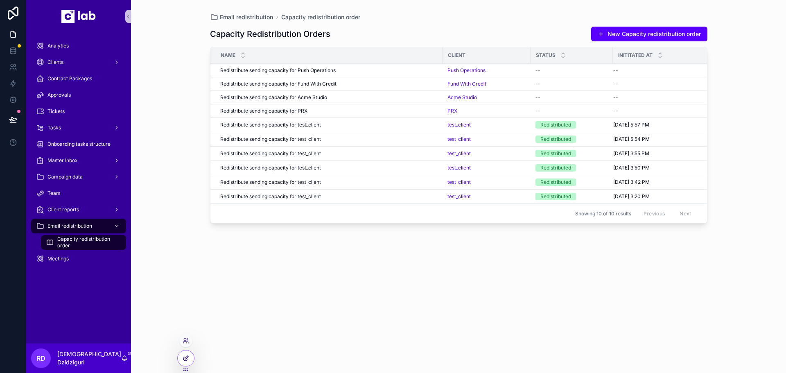
click at [181, 357] on div at bounding box center [186, 358] width 16 height 16
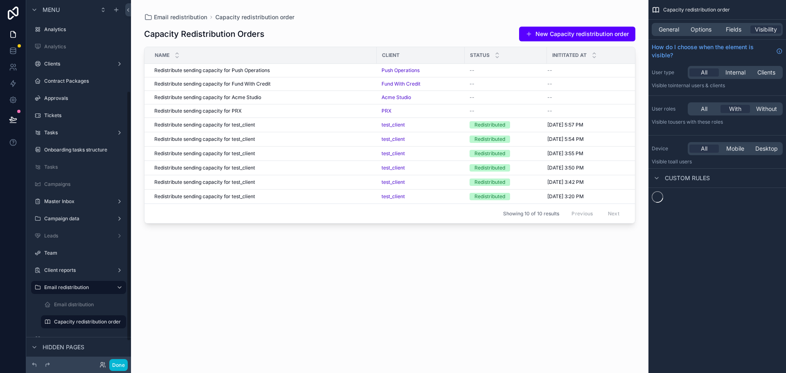
scroll to position [131, 0]
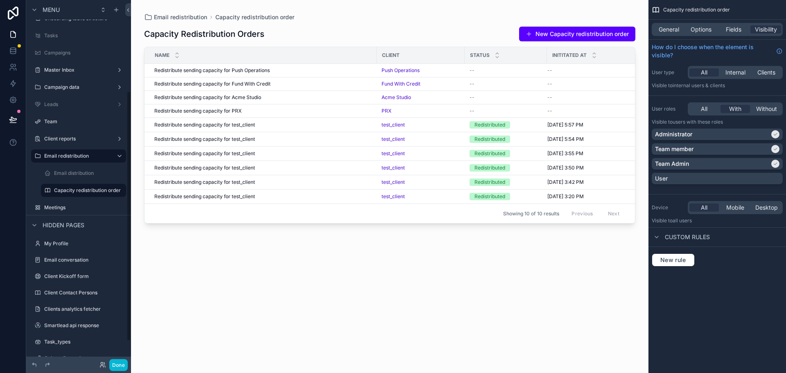
click at [103, 368] on div "Done" at bounding box center [111, 365] width 33 height 12
click at [103, 365] on icon at bounding box center [102, 365] width 7 height 7
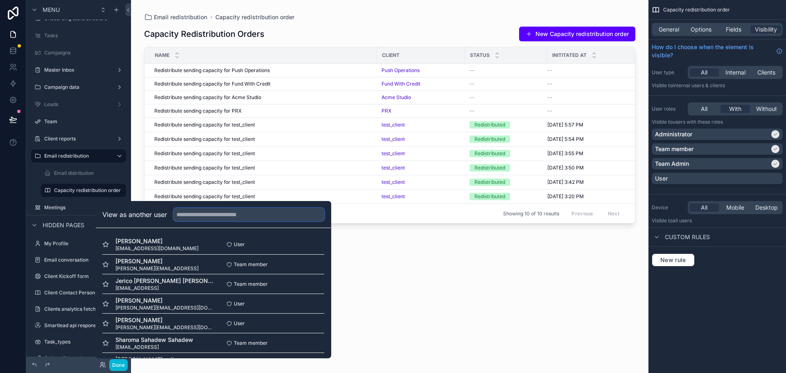
click at [199, 213] on input "text" at bounding box center [249, 214] width 151 height 13
type input "**"
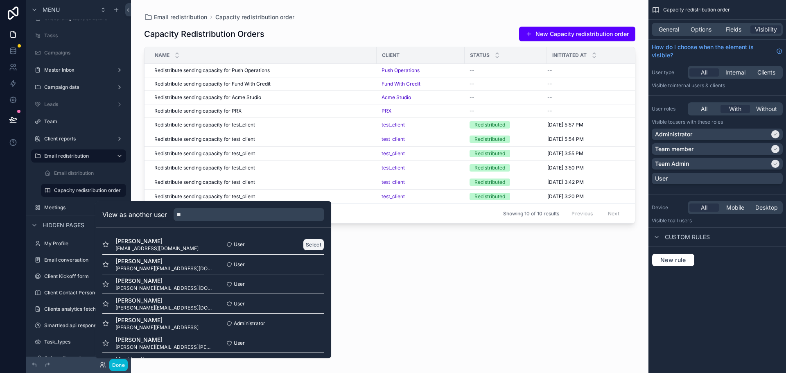
click at [311, 247] on button "Select" at bounding box center [313, 245] width 21 height 12
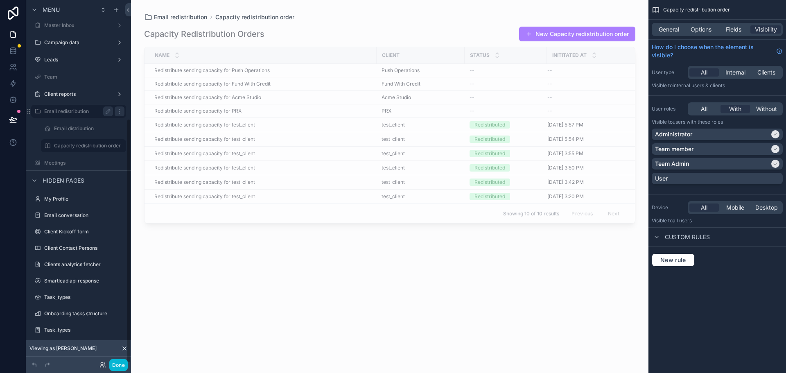
scroll to position [176, 0]
click at [69, 96] on label "Client reports" at bounding box center [77, 93] width 66 height 7
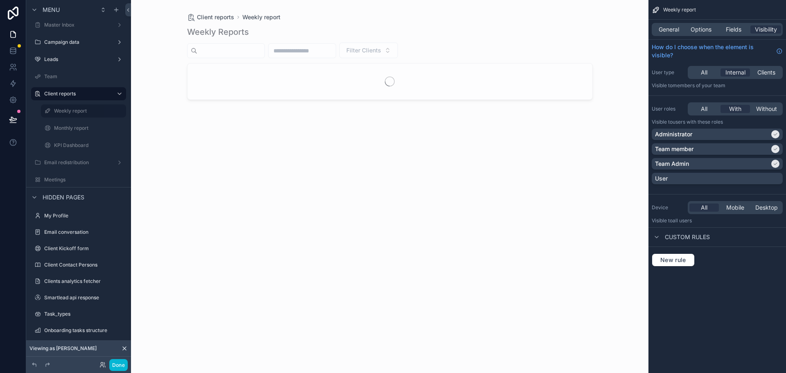
click at [0, 0] on icon "scrollable content" at bounding box center [0, 0] width 0 height 0
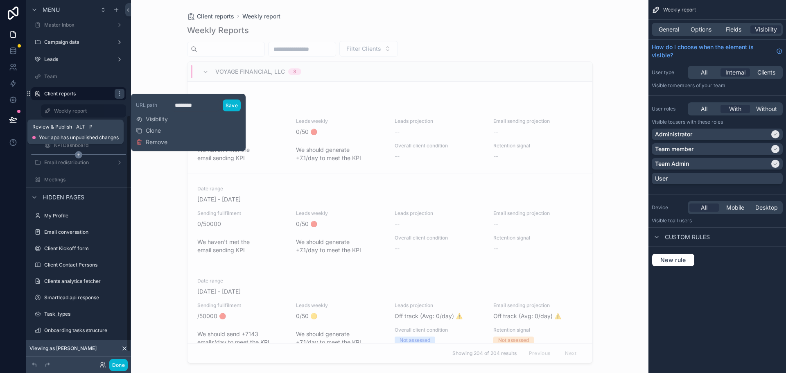
drag, startPoint x: 10, startPoint y: 119, endPoint x: 73, endPoint y: 154, distance: 72.6
click at [10, 119] on icon at bounding box center [12, 119] width 7 height 4
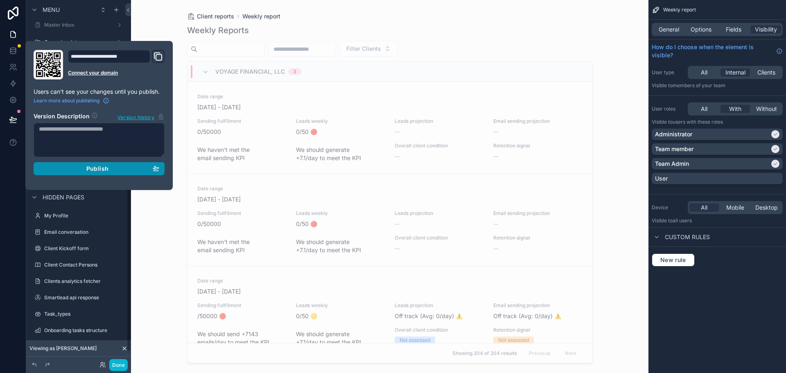
click at [86, 171] on span "Publish" at bounding box center [97, 168] width 22 height 7
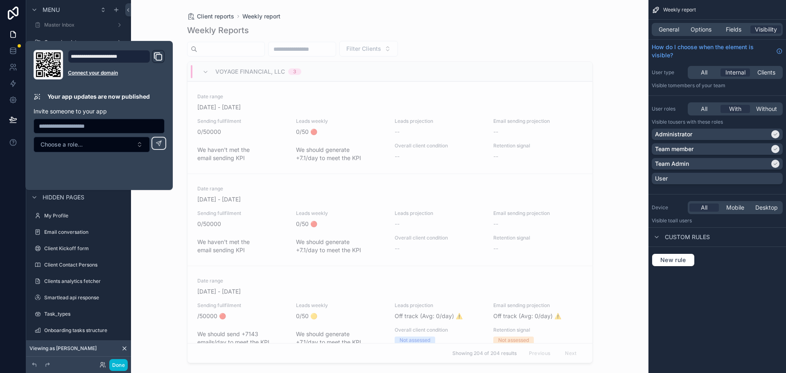
click at [169, 218] on div "Client reports Weekly report Weekly Reports Filter Clients Voyage Financial, LL…" at bounding box center [390, 186] width 518 height 373
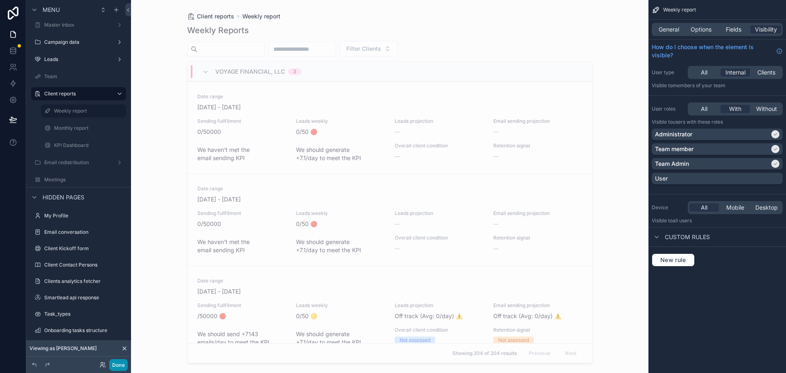
click at [125, 364] on button "Done" at bounding box center [118, 365] width 18 height 12
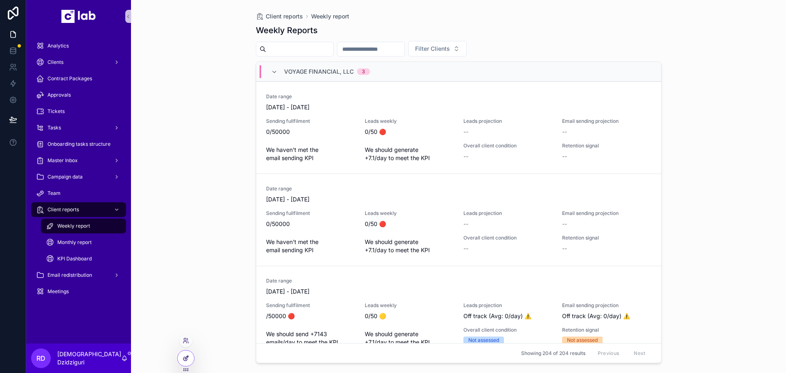
click at [186, 358] on icon at bounding box center [186, 358] width 7 height 7
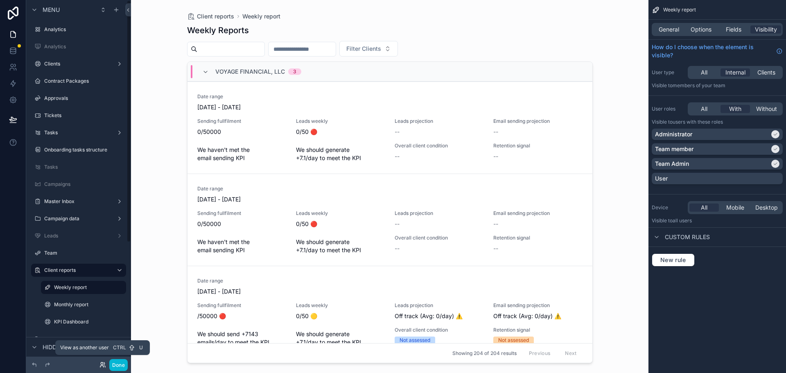
click at [105, 362] on icon at bounding box center [102, 365] width 7 height 7
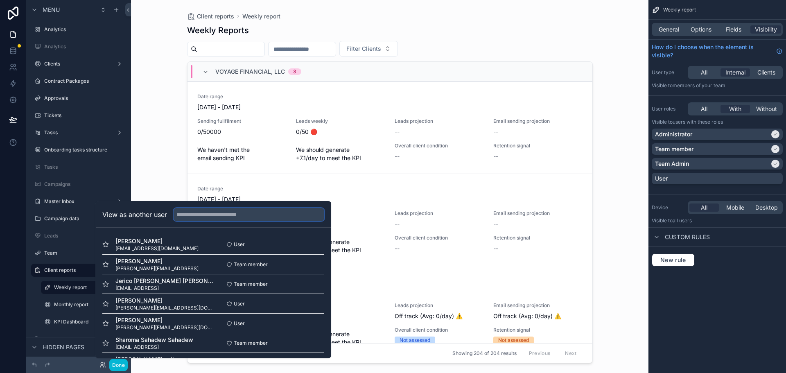
click at [203, 215] on input "text" at bounding box center [249, 214] width 151 height 13
click at [303, 241] on button "Select" at bounding box center [313, 245] width 21 height 12
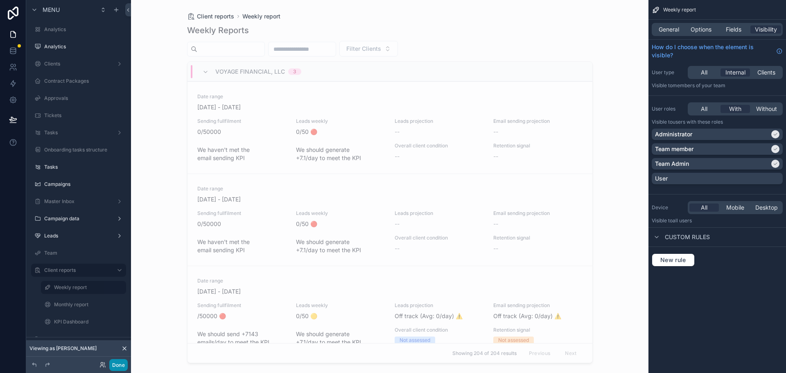
click at [119, 366] on button "Done" at bounding box center [118, 365] width 18 height 12
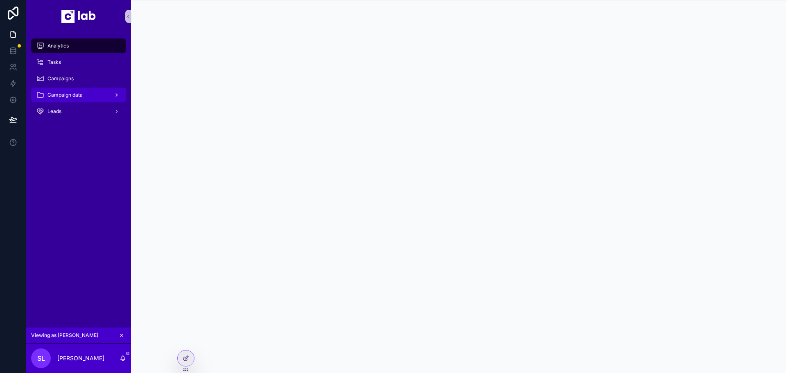
click at [81, 94] on span "Campaign data" at bounding box center [64, 95] width 35 height 7
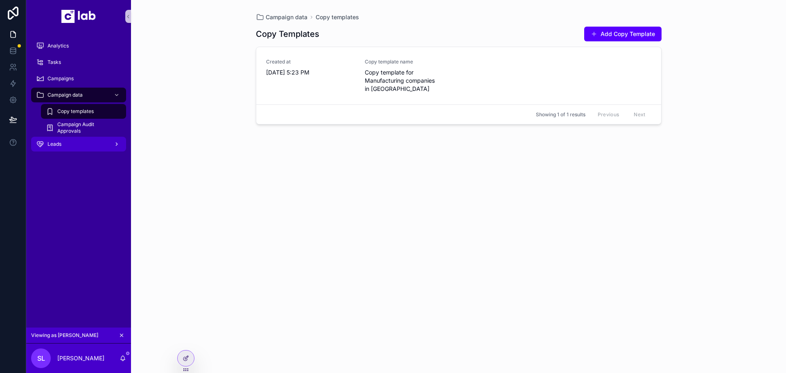
drag, startPoint x: 63, startPoint y: 170, endPoint x: 70, endPoint y: 149, distance: 22.4
click at [63, 170] on div "Analytics Tasks Campaigns Campaign data Copy templates Campaign Audit Approvals…" at bounding box center [78, 180] width 105 height 295
click at [76, 123] on span "Campaign Audit Approvals" at bounding box center [87, 127] width 61 height 13
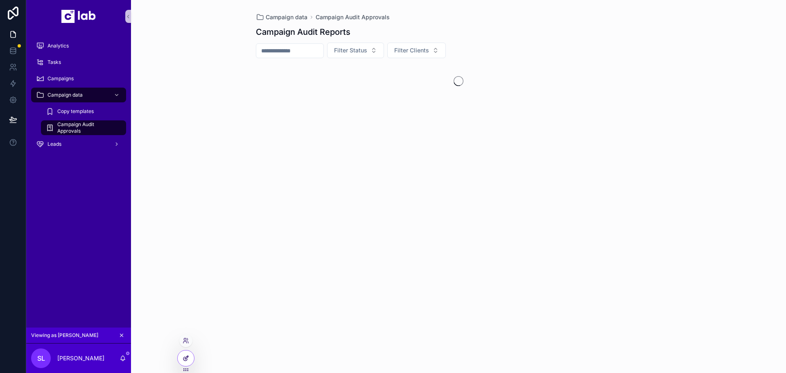
click at [183, 355] on div at bounding box center [186, 358] width 16 height 16
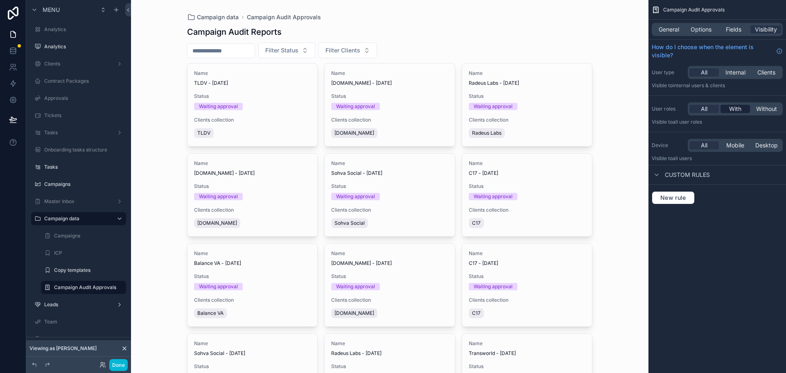
click at [739, 110] on span "With" at bounding box center [735, 109] width 12 height 8
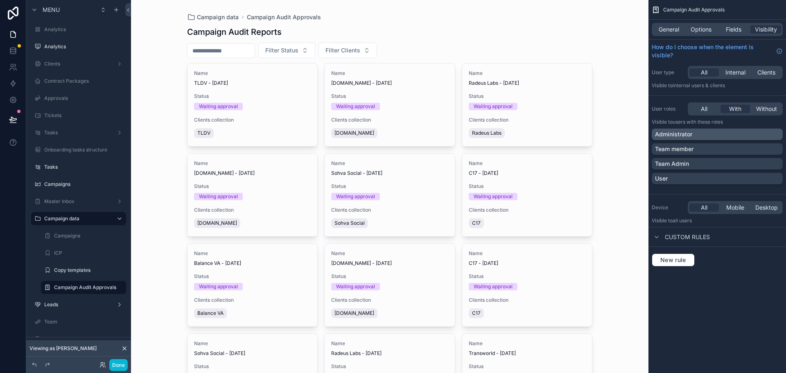
click at [696, 131] on div "Administrator" at bounding box center [717, 134] width 124 height 8
click at [694, 145] on p "Team member" at bounding box center [674, 149] width 38 height 8
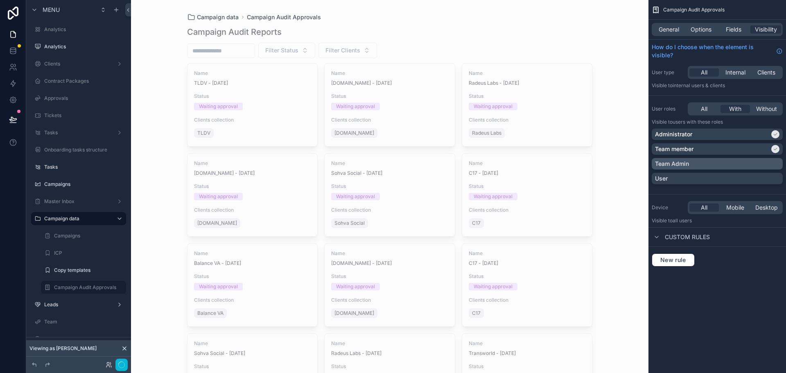
click at [687, 165] on p "Team Admin" at bounding box center [672, 164] width 34 height 8
click at [117, 361] on button "Done" at bounding box center [118, 365] width 18 height 12
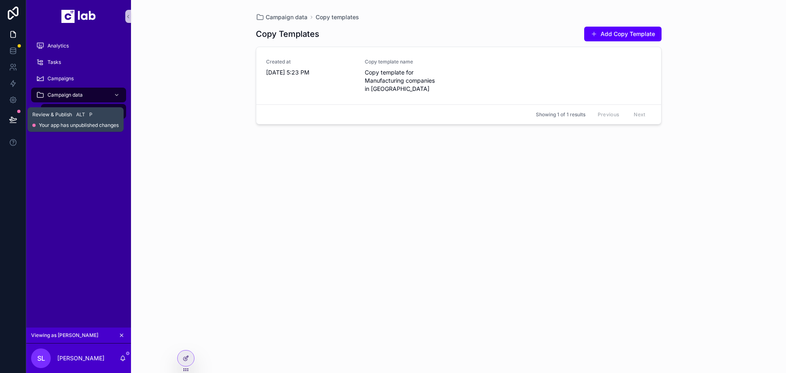
click at [14, 119] on icon at bounding box center [12, 119] width 7 height 4
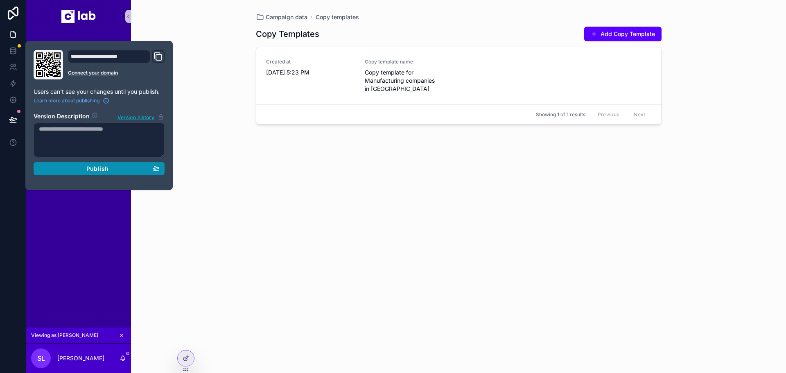
click at [90, 168] on span "Publish" at bounding box center [97, 168] width 22 height 7
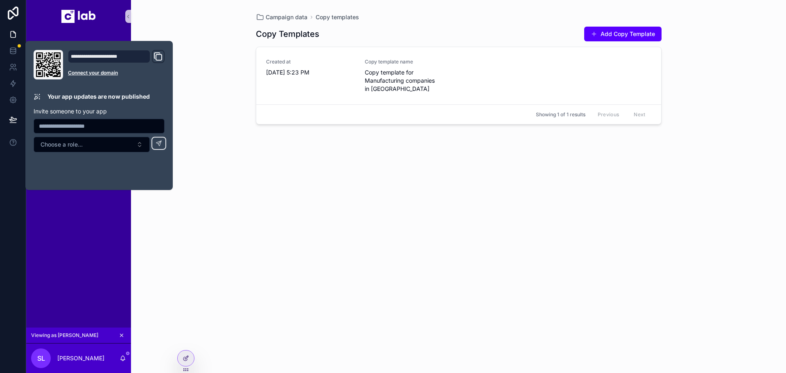
click at [241, 138] on div "Campaign data Copy templates Copy Templates Add Copy Template Created at [DATE]…" at bounding box center [458, 186] width 655 height 373
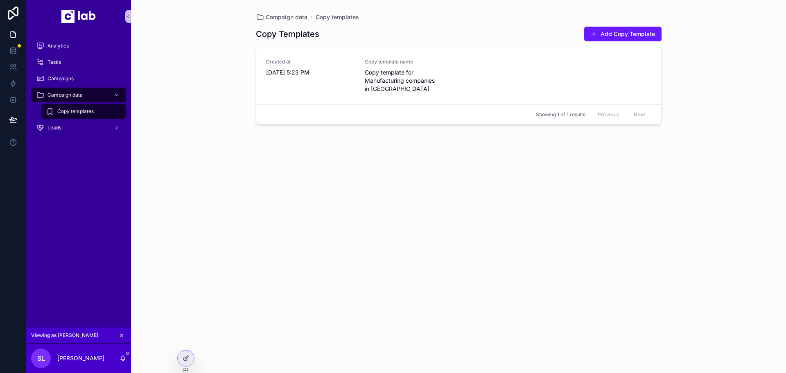
click at [626, 36] on button "Add Copy Template" at bounding box center [622, 34] width 77 height 15
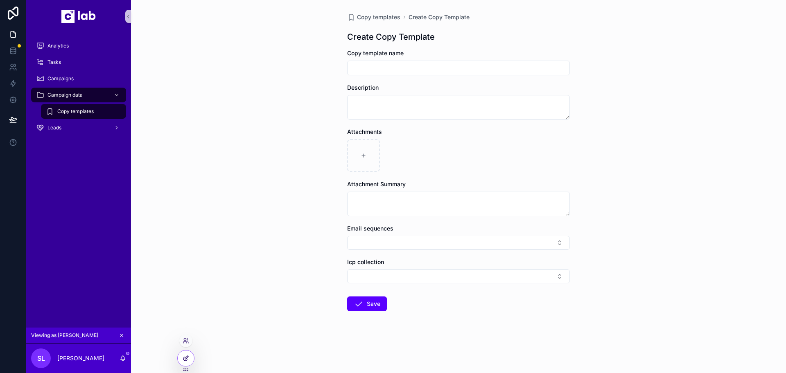
click at [182, 360] on div at bounding box center [186, 358] width 16 height 16
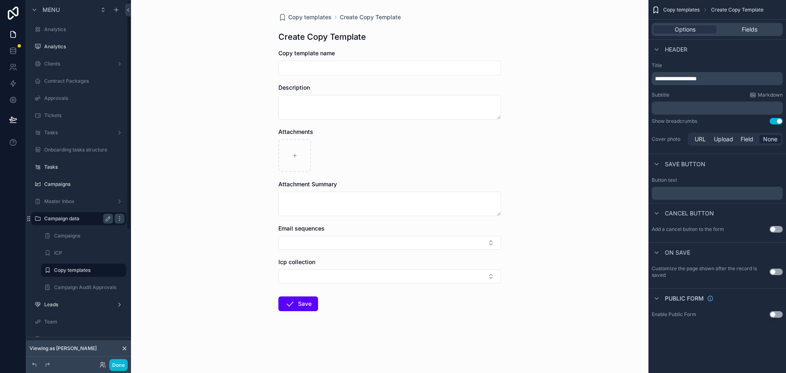
click at [63, 218] on label "Campaign data" at bounding box center [77, 218] width 66 height 7
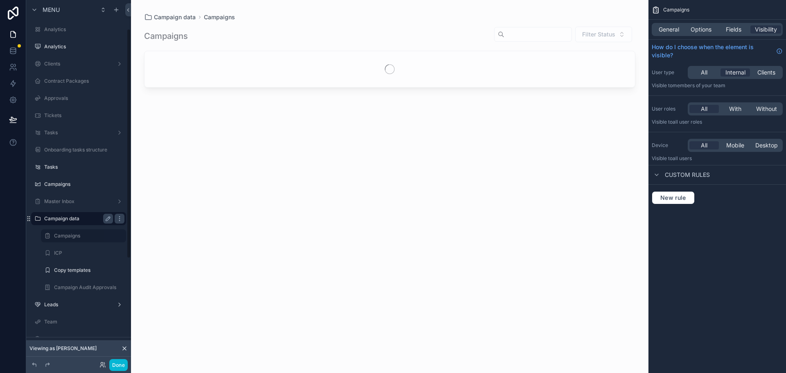
scroll to position [45, 0]
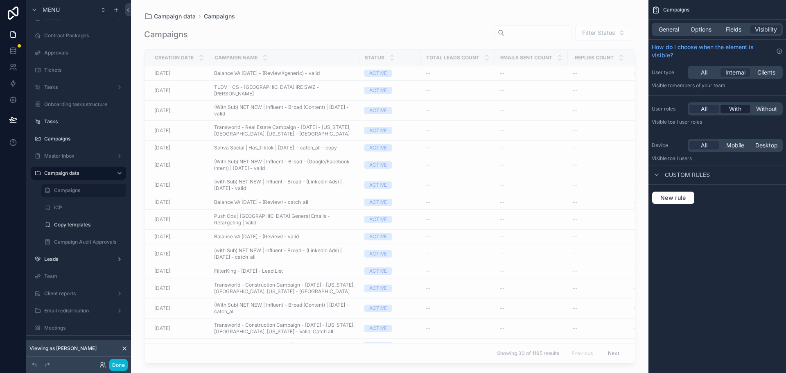
click at [739, 109] on span "With" at bounding box center [735, 109] width 12 height 8
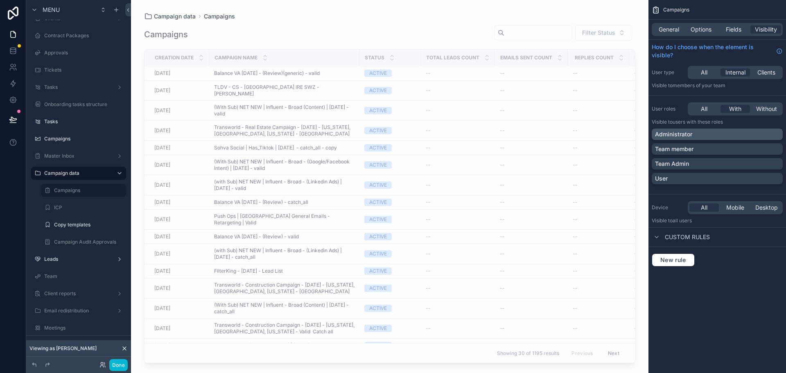
click at [707, 137] on div "Administrator" at bounding box center [717, 134] width 124 height 8
click at [699, 148] on div "Team member" at bounding box center [717, 149] width 124 height 8
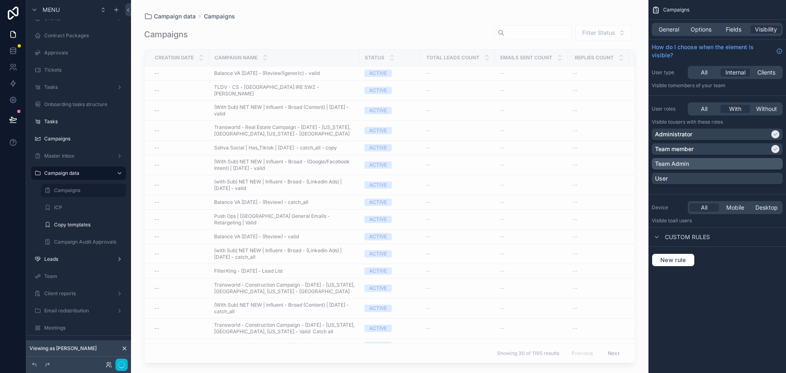
click at [691, 161] on div "Team Admin" at bounding box center [717, 164] width 124 height 8
click at [691, 161] on div "Team Admin" at bounding box center [712, 164] width 115 height 8
click at [696, 149] on div "Team member" at bounding box center [712, 149] width 115 height 8
click at [700, 131] on div "Administrator" at bounding box center [712, 134] width 115 height 8
click at [18, 36] on link at bounding box center [13, 34] width 26 height 16
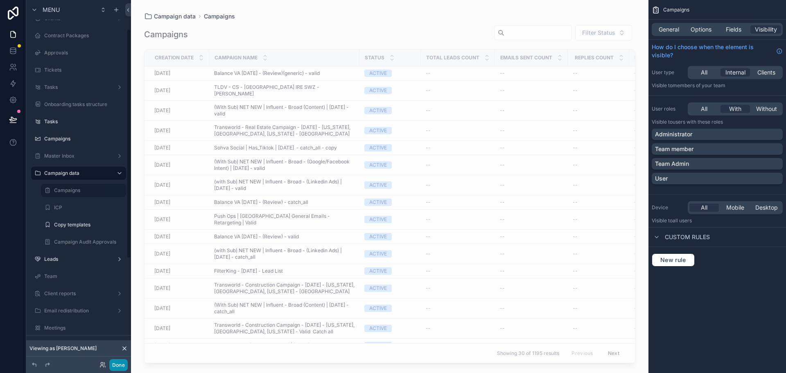
click at [121, 362] on button "Done" at bounding box center [118, 365] width 18 height 12
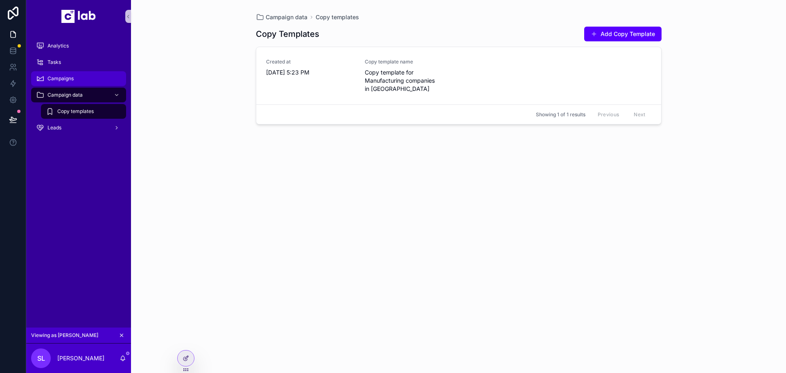
click at [62, 81] on span "Campaigns" at bounding box center [60, 78] width 26 height 7
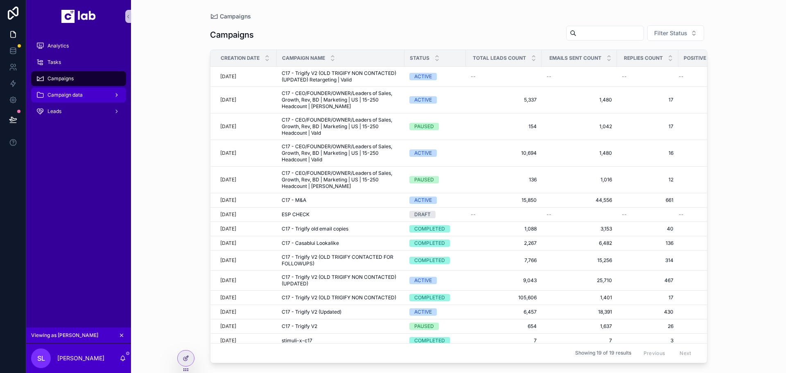
click at [68, 95] on span "Campaign data" at bounding box center [64, 95] width 35 height 7
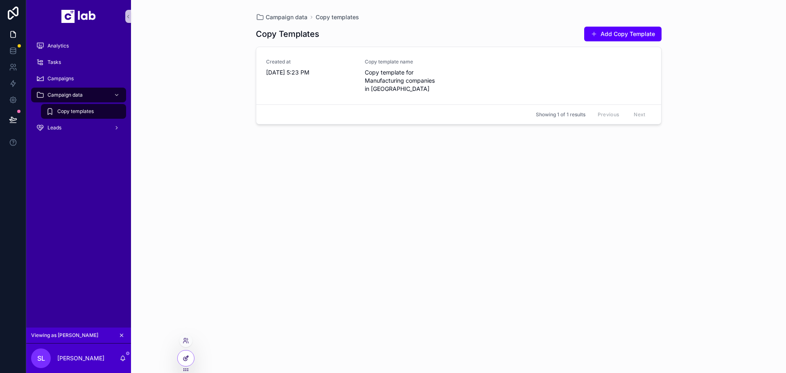
click at [190, 359] on div at bounding box center [186, 358] width 16 height 16
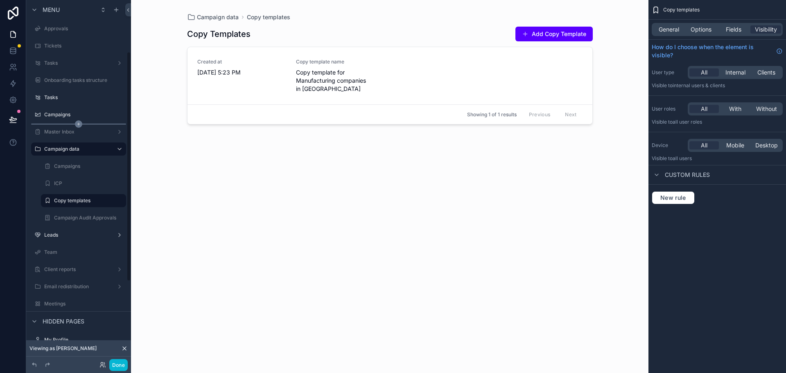
scroll to position [82, 0]
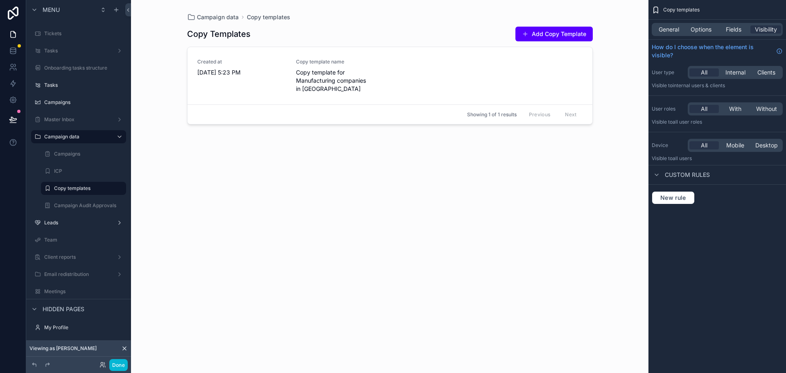
click at [274, 141] on div at bounding box center [390, 181] width 419 height 363
click at [120, 137] on icon "scrollable content" at bounding box center [119, 136] width 7 height 7
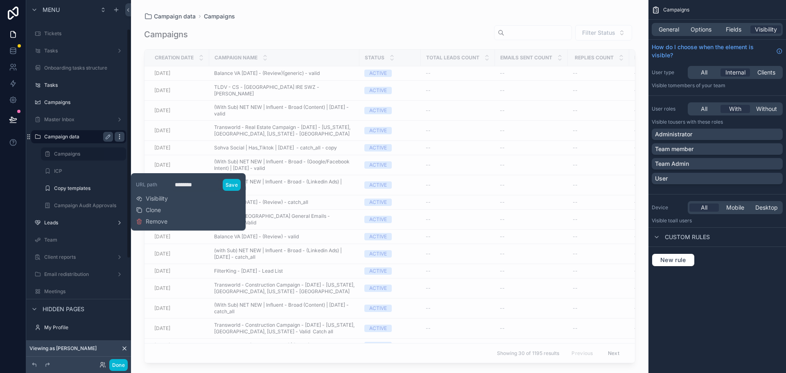
scroll to position [45, 0]
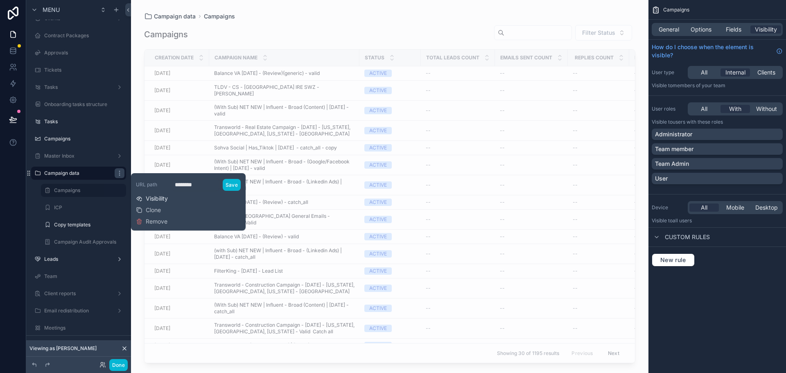
click at [163, 198] on span "Visibility" at bounding box center [157, 198] width 22 height 8
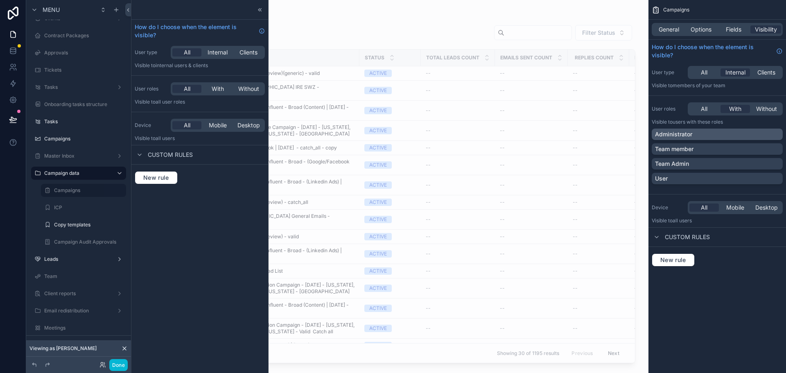
click at [712, 133] on div "Administrator" at bounding box center [717, 134] width 124 height 8
click at [701, 147] on div "Team member" at bounding box center [717, 149] width 124 height 8
click at [698, 161] on div "Team Admin" at bounding box center [717, 164] width 124 height 8
click at [120, 363] on button "Done" at bounding box center [118, 365] width 18 height 12
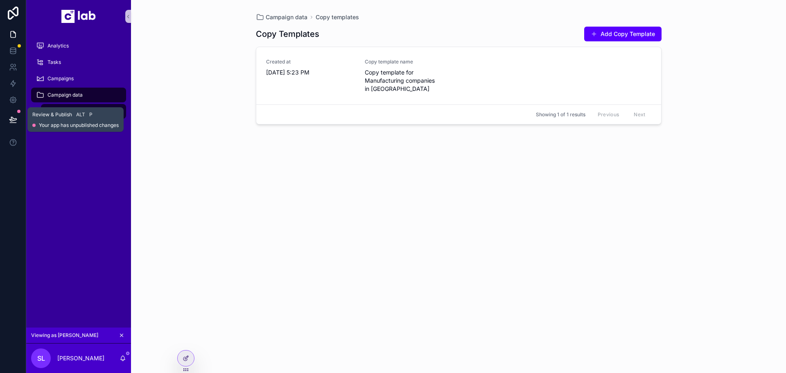
click at [17, 118] on icon at bounding box center [13, 119] width 8 height 8
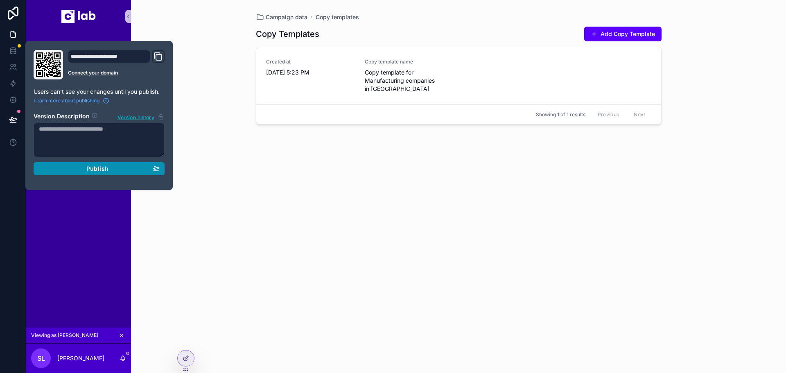
click at [95, 164] on button "Publish" at bounding box center [99, 168] width 131 height 13
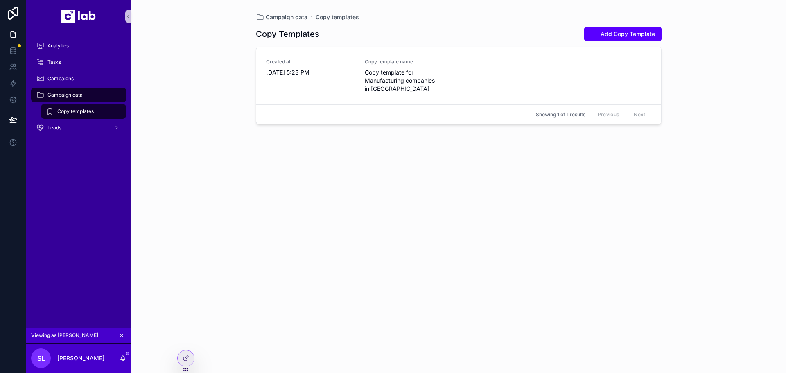
click at [222, 177] on div "Campaign data Copy templates Copy Templates Add Copy Template Created at 5/23/2…" at bounding box center [458, 186] width 655 height 373
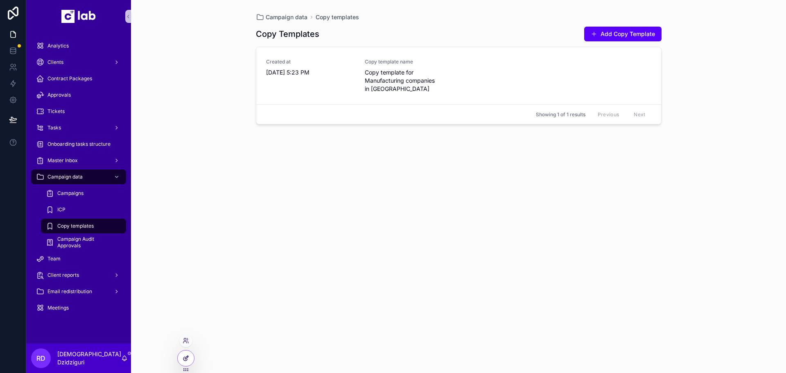
click at [179, 357] on div at bounding box center [186, 358] width 16 height 16
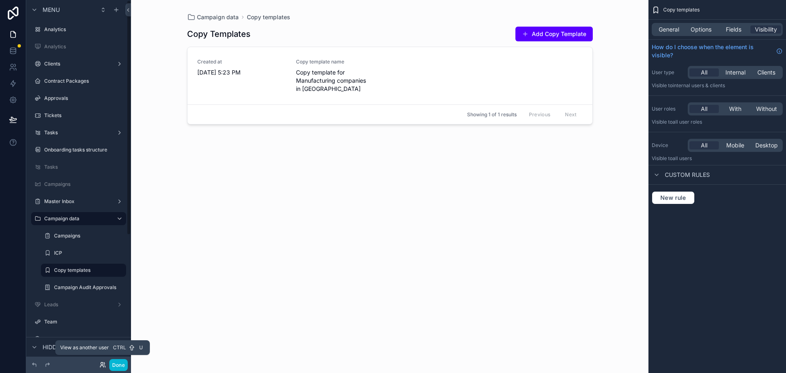
click at [101, 362] on icon at bounding box center [102, 363] width 2 height 2
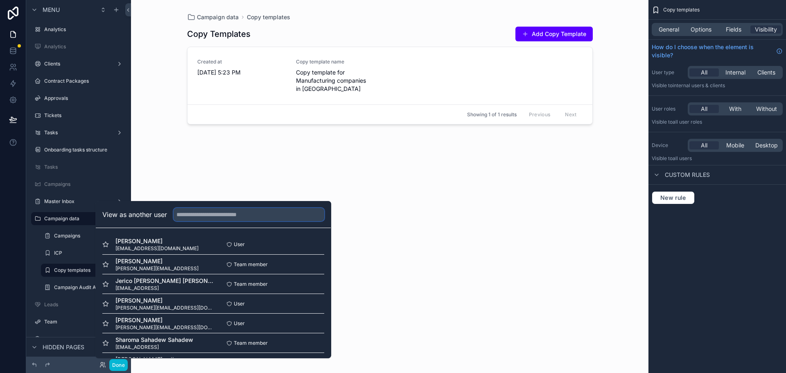
click at [200, 215] on input "text" at bounding box center [249, 214] width 151 height 13
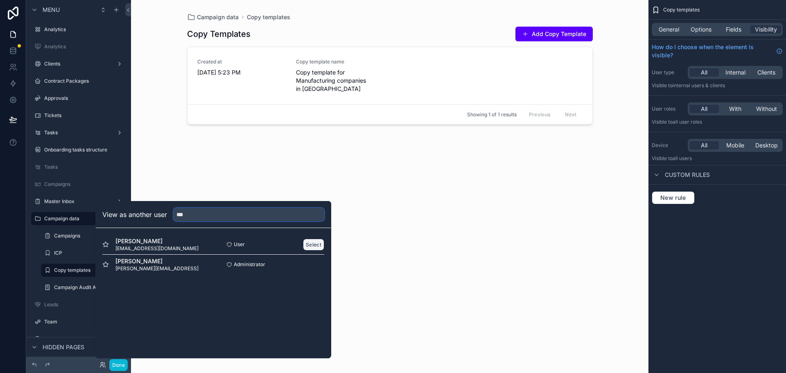
type input "***"
click at [310, 243] on button "Select" at bounding box center [313, 245] width 21 height 12
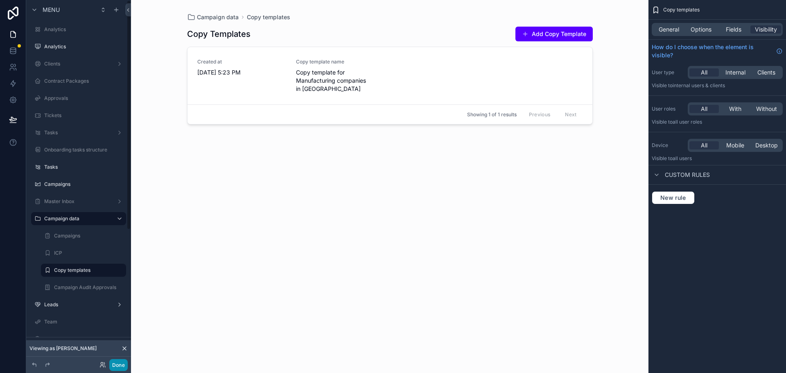
click at [123, 362] on button "Done" at bounding box center [118, 365] width 18 height 12
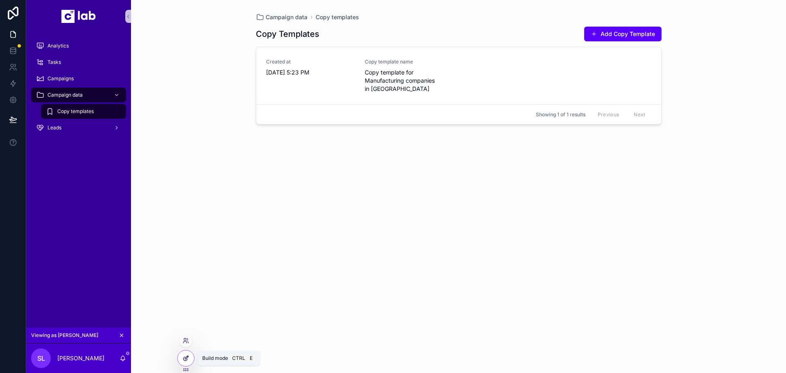
click at [190, 357] on div at bounding box center [186, 358] width 16 height 16
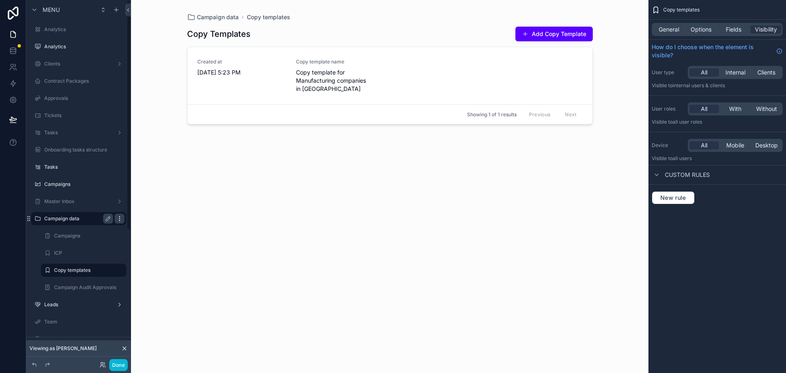
click at [119, 221] on icon "scrollable content" at bounding box center [119, 218] width 7 height 7
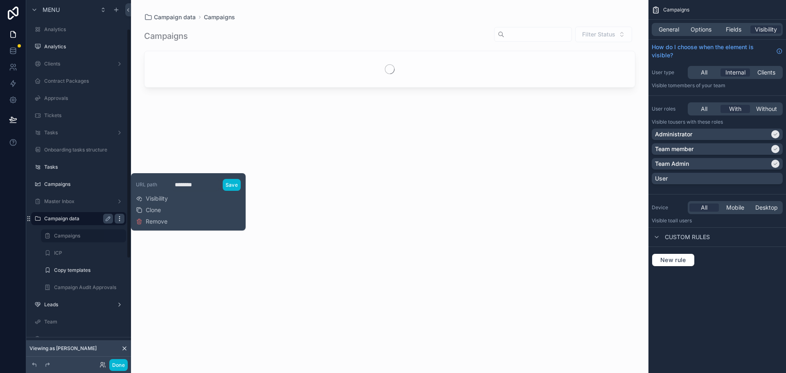
scroll to position [45, 0]
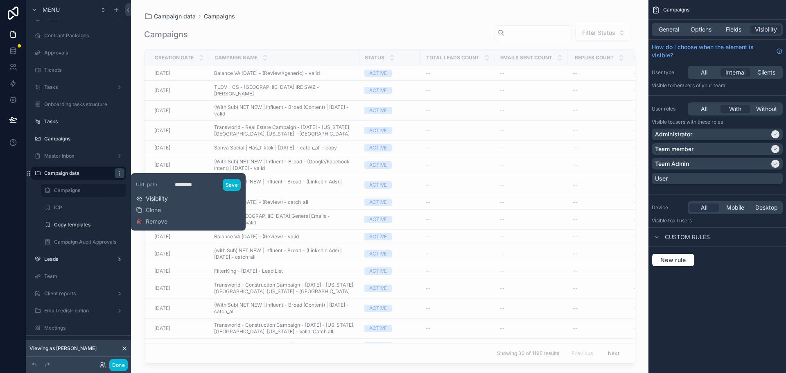
click at [161, 198] on span "Visibility" at bounding box center [157, 198] width 22 height 8
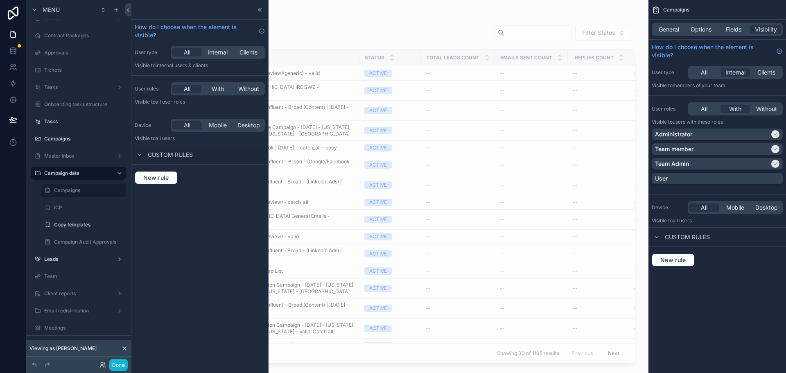
click at [782, 294] on div "Campaigns General Options Fields Visibility How do I choose when the element is…" at bounding box center [718, 186] width 138 height 373
click at [747, 291] on div "Campaigns General Options Fields Visibility How do I choose when the element is…" at bounding box center [718, 186] width 138 height 373
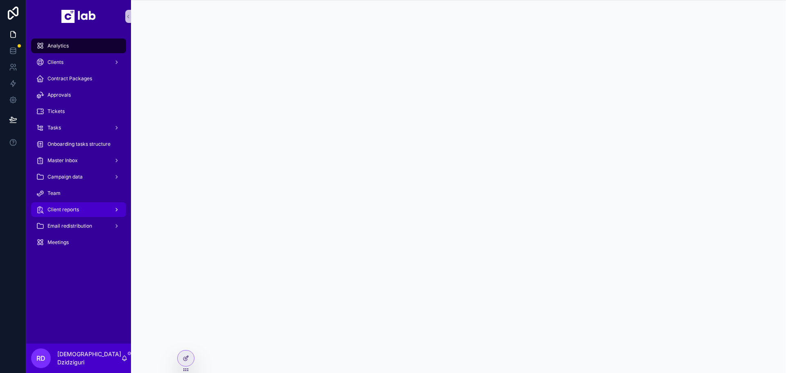
click at [79, 212] on div "Client reports" at bounding box center [78, 209] width 85 height 13
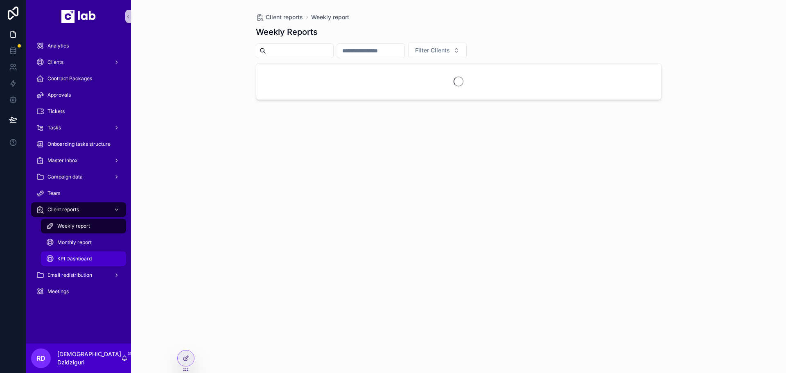
click at [80, 258] on span "KPI Dashboard" at bounding box center [74, 258] width 34 height 7
